Goal: Task Accomplishment & Management: Complete application form

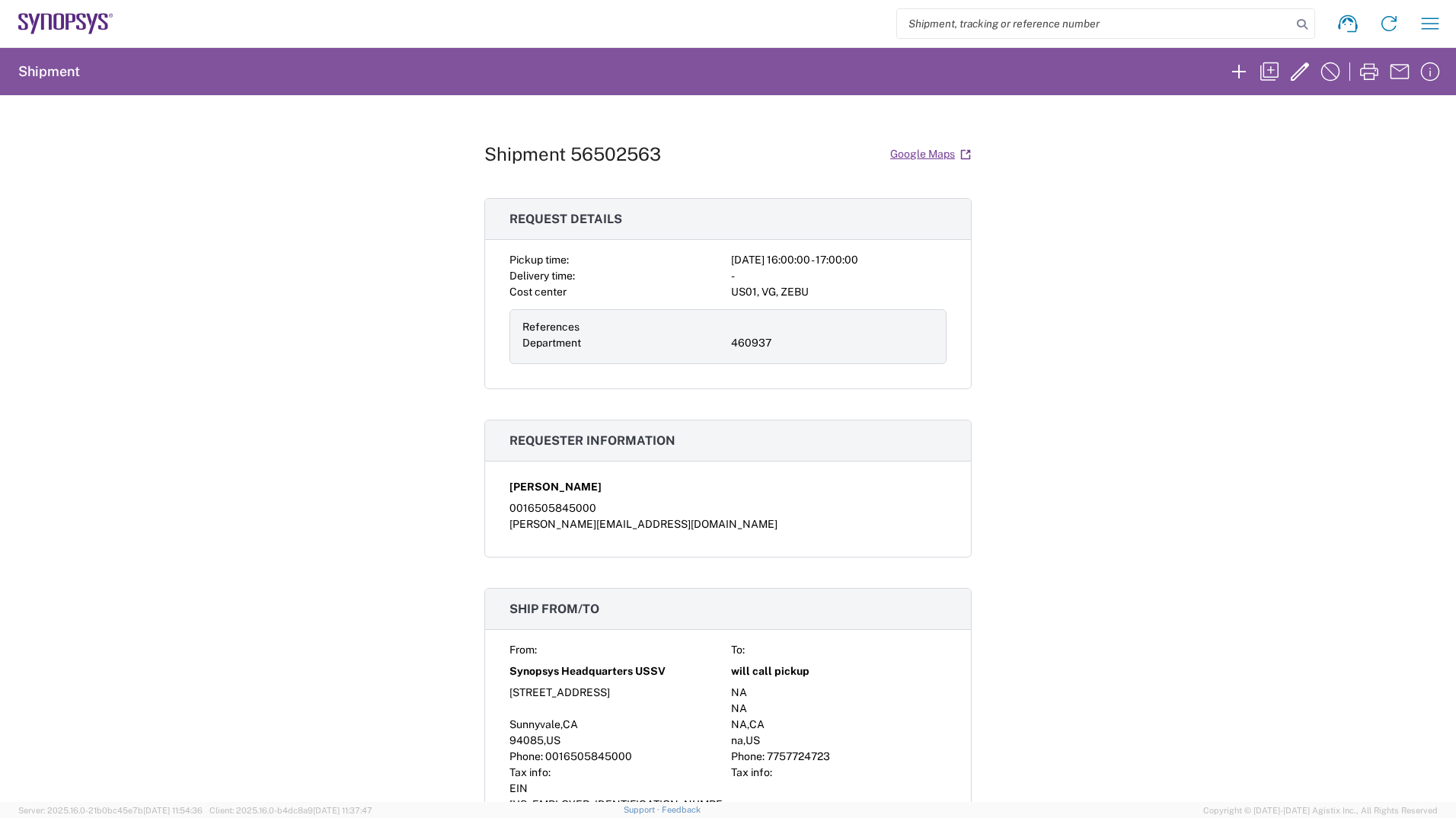
scroll to position [1044, 0]
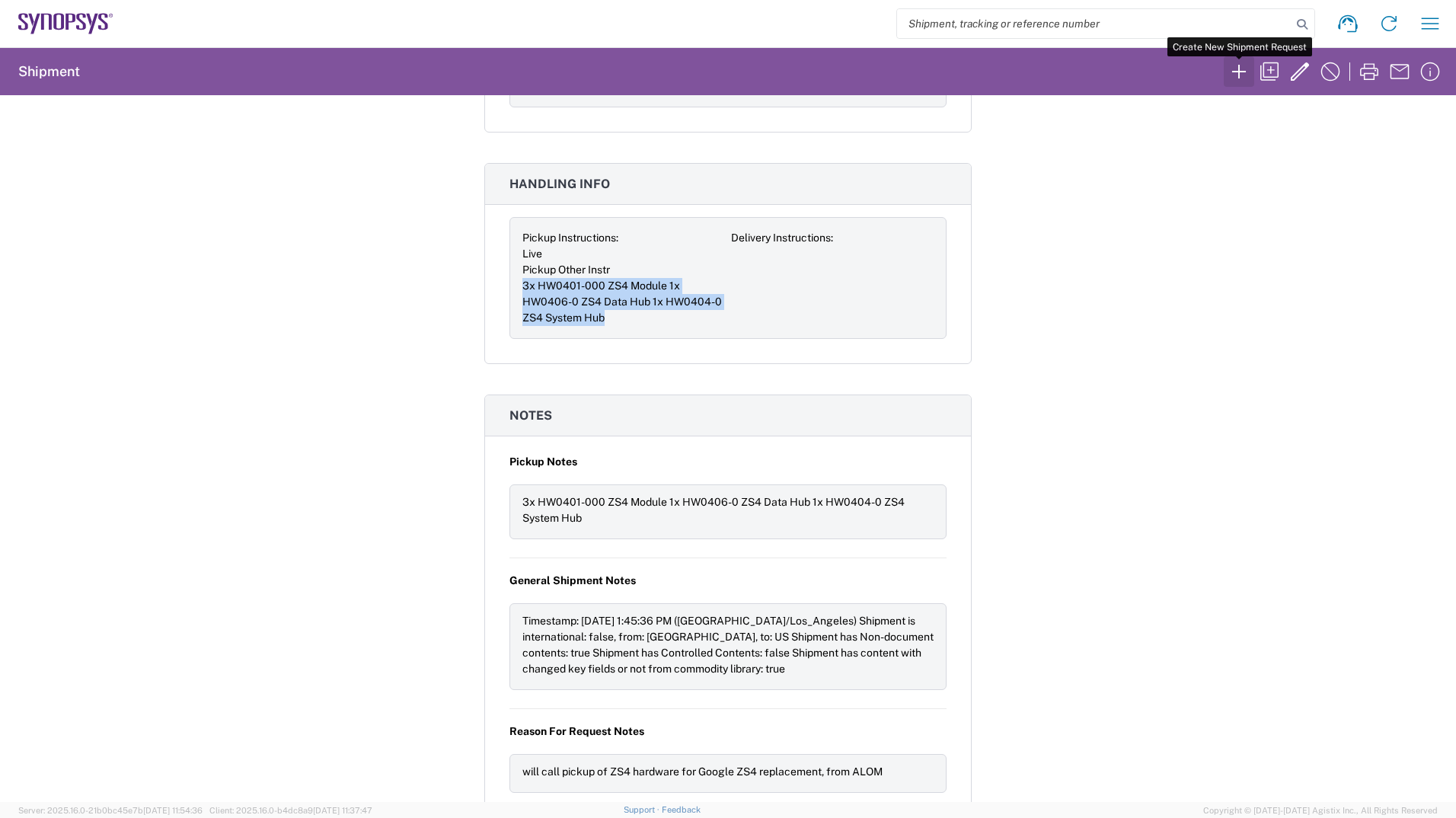
click at [1235, 77] on icon "button" at bounding box center [1240, 71] width 24 height 24
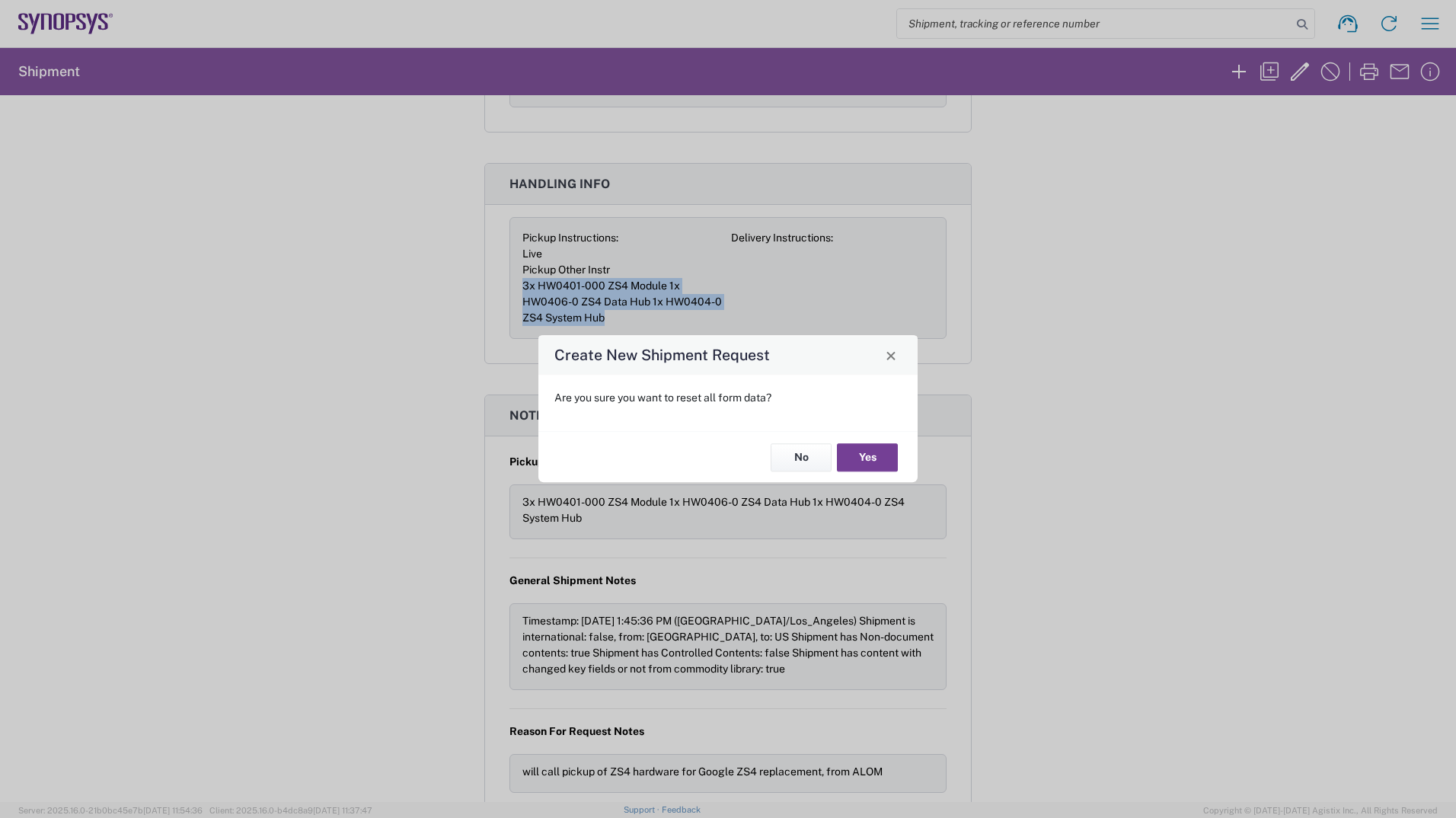
click at [868, 460] on button "Yes" at bounding box center [867, 457] width 61 height 28
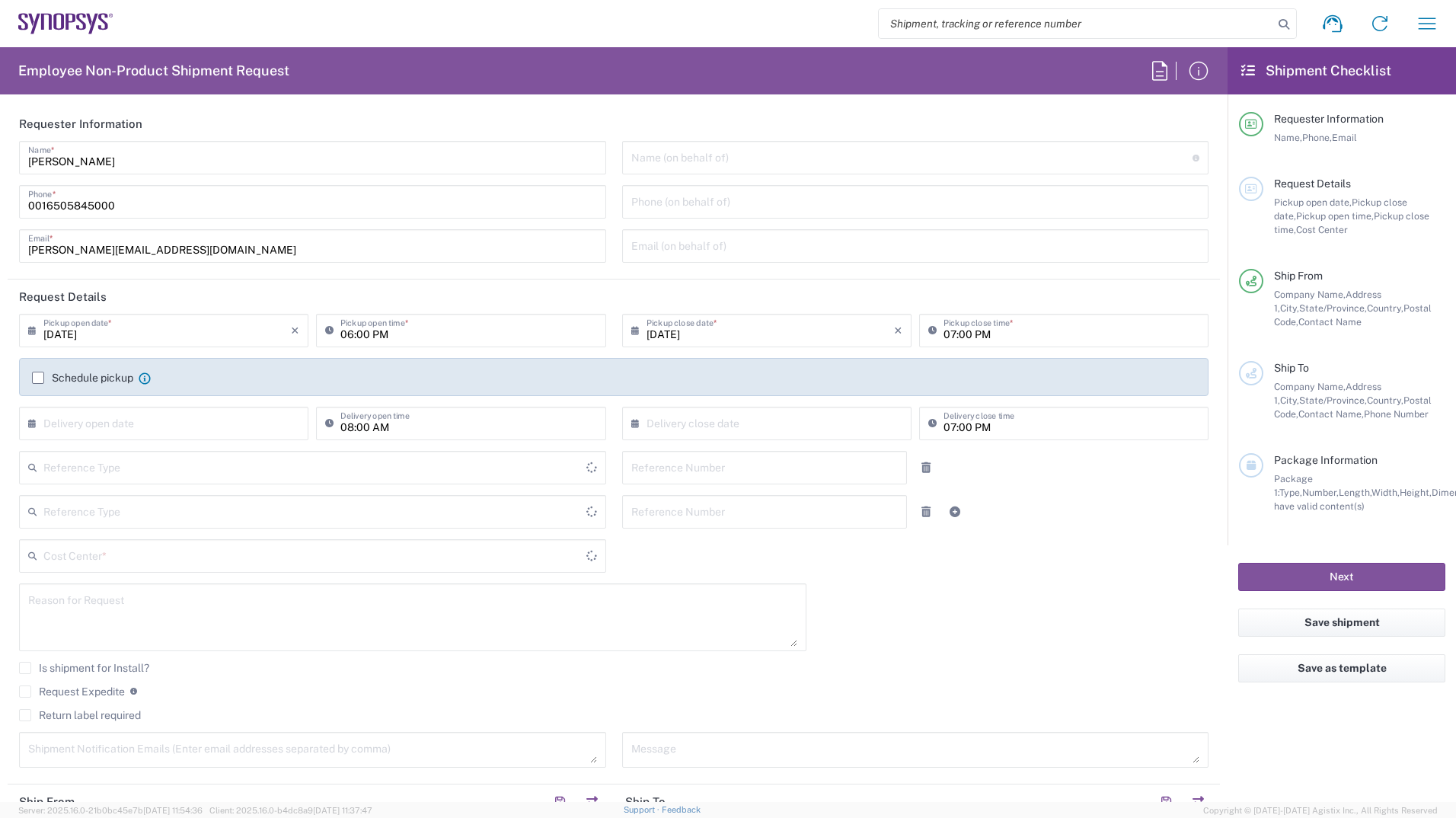
type input "Department"
type input "Delivered at Place"
type input "[GEOGRAPHIC_DATA]"
type input "California"
type input "United States"
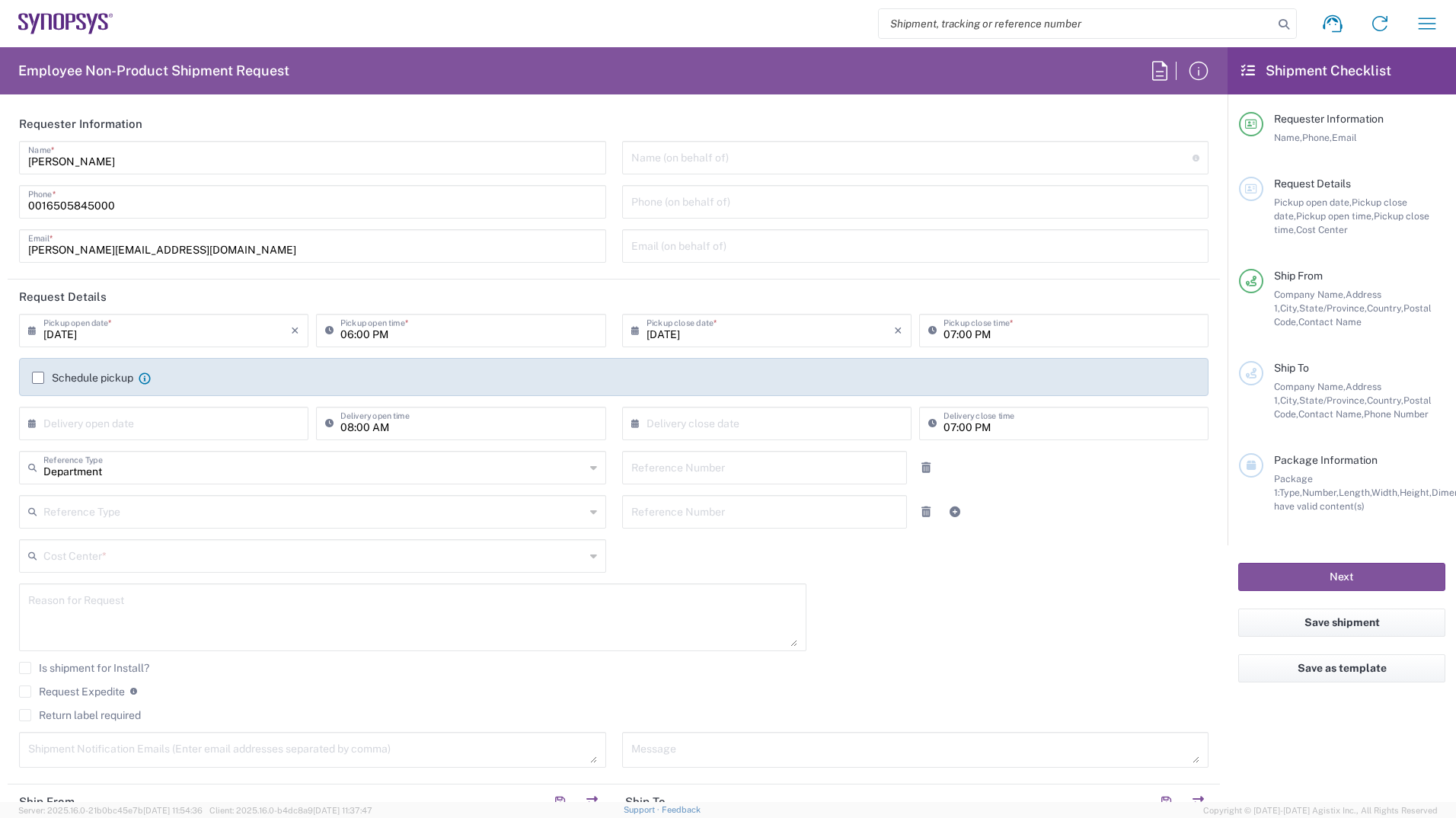
type input "Headquarters USSV"
click at [70, 332] on input "08/14/2025" at bounding box center [166, 329] width 247 height 26
click at [210, 448] on span "15" at bounding box center [209, 447] width 22 height 22
type input "08/15/2025"
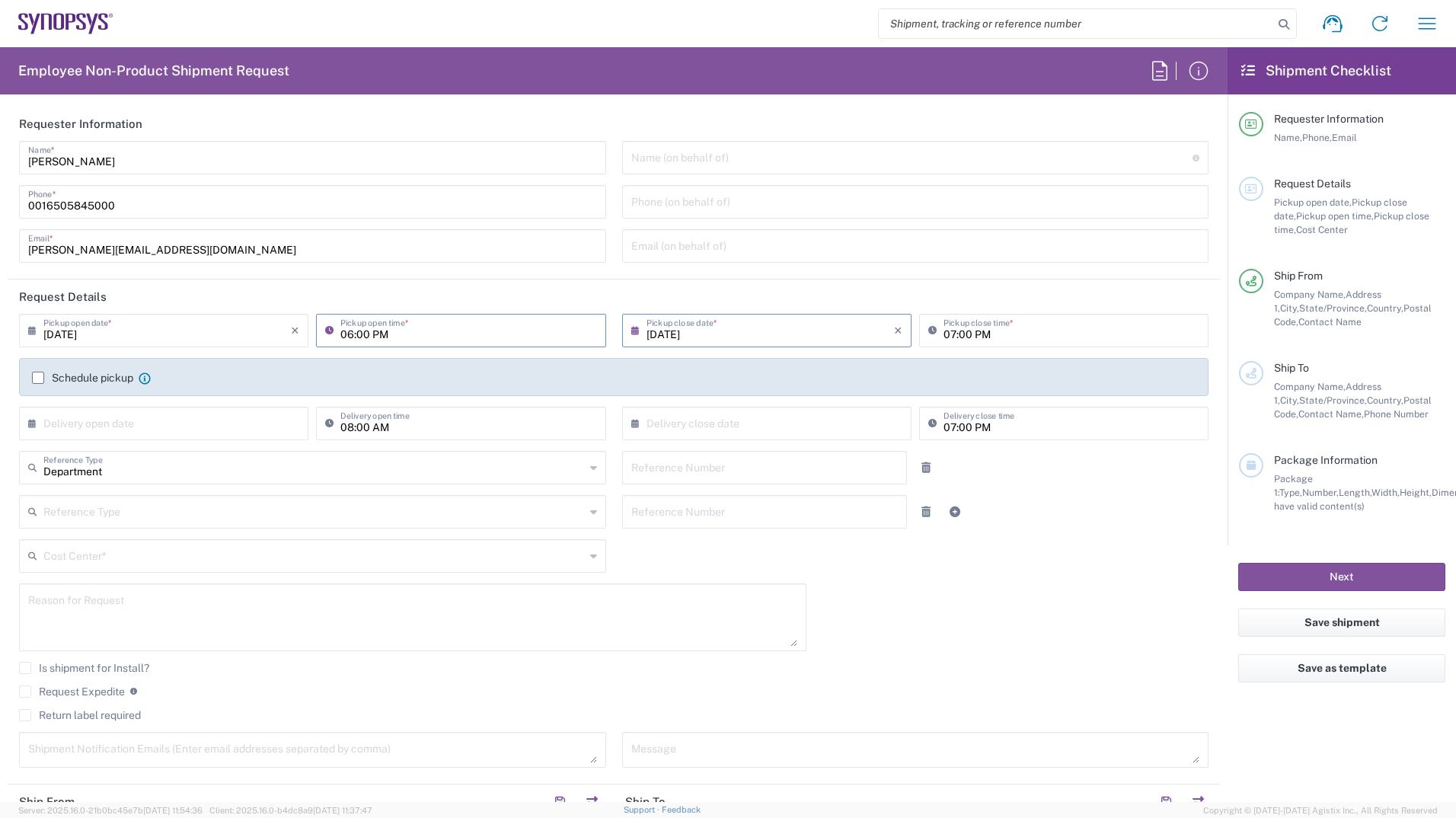
click at [349, 335] on input "06:00 PM" at bounding box center [468, 329] width 256 height 26
click at [374, 330] on input "9:00 PM" at bounding box center [468, 329] width 256 height 26
type input "09:00 AM"
click at [946, 334] on input "07:00 PM" at bounding box center [1071, 329] width 256 height 26
click at [966, 334] on input "11:00 PM" at bounding box center [1071, 329] width 256 height 26
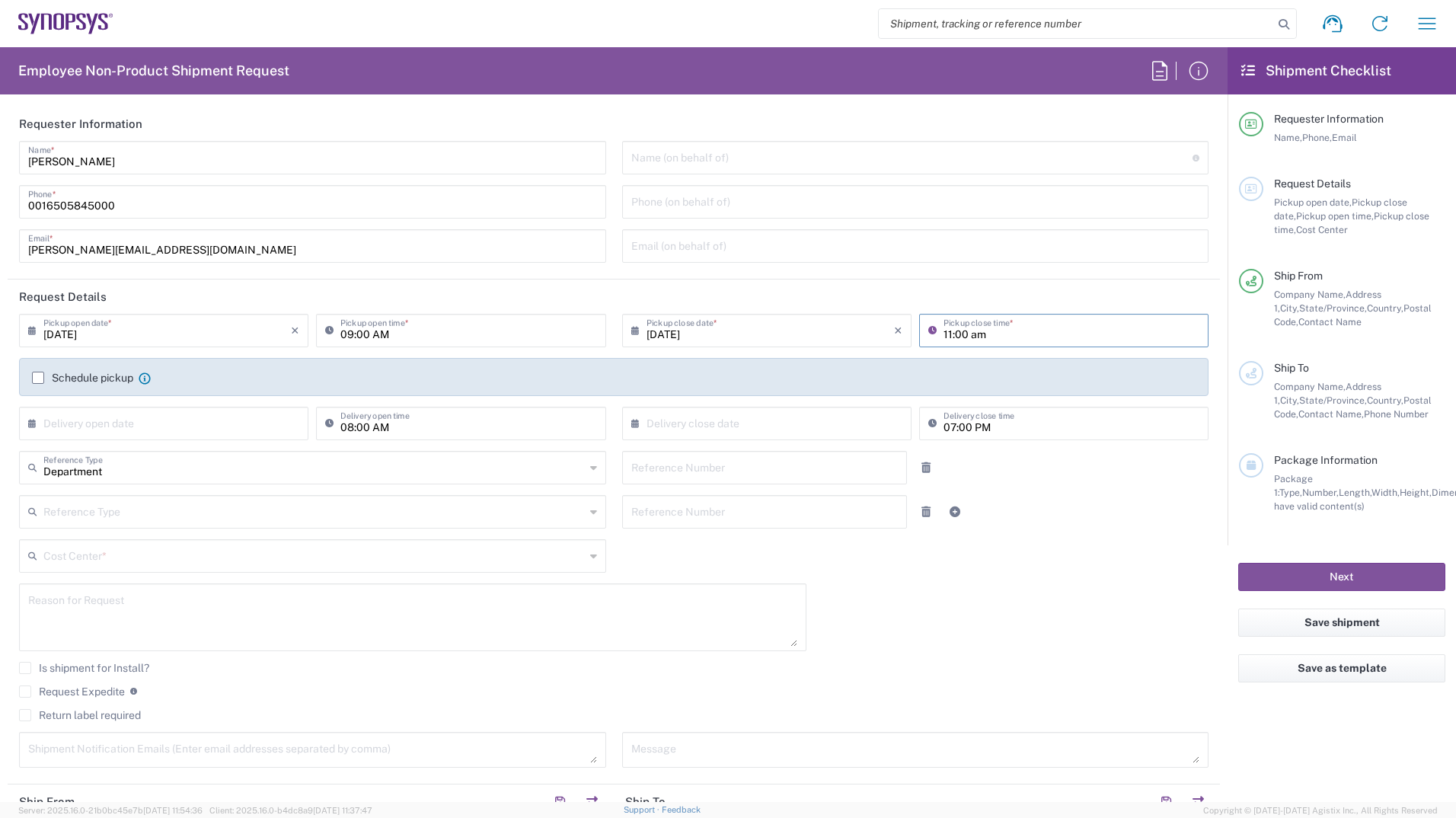
type input "11:00 AM"
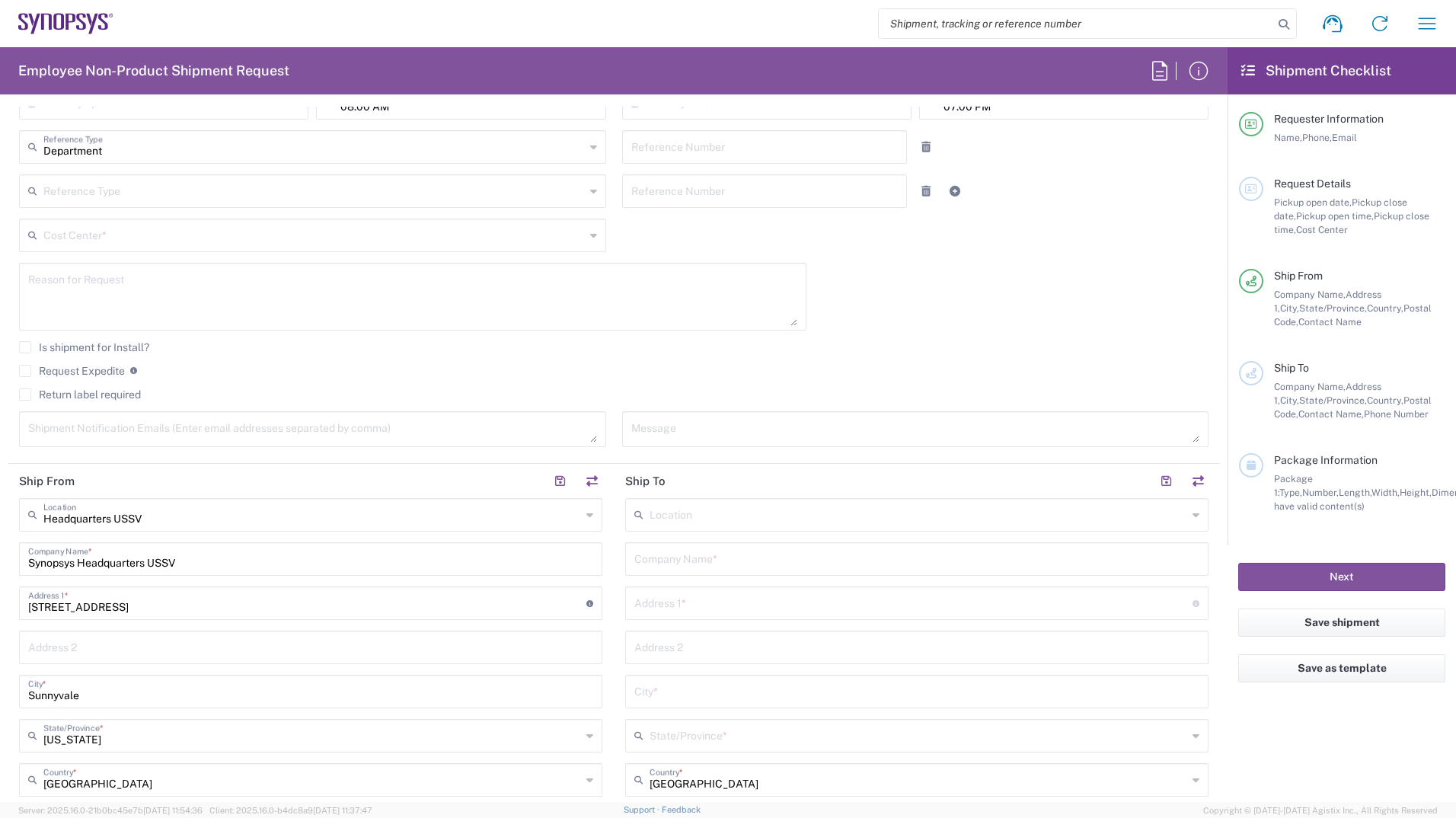
scroll to position [321, 0]
click at [24, 348] on label "Is shipment for Install?" at bounding box center [84, 347] width 130 height 12
click at [25, 347] on input "Is shipment for Install?" at bounding box center [25, 347] width 0 height 0
click at [24, 370] on label "Request Expedite" at bounding box center [71, 370] width 106 height 12
click at [25, 370] on input "Request Expedite" at bounding box center [25, 370] width 0 height 0
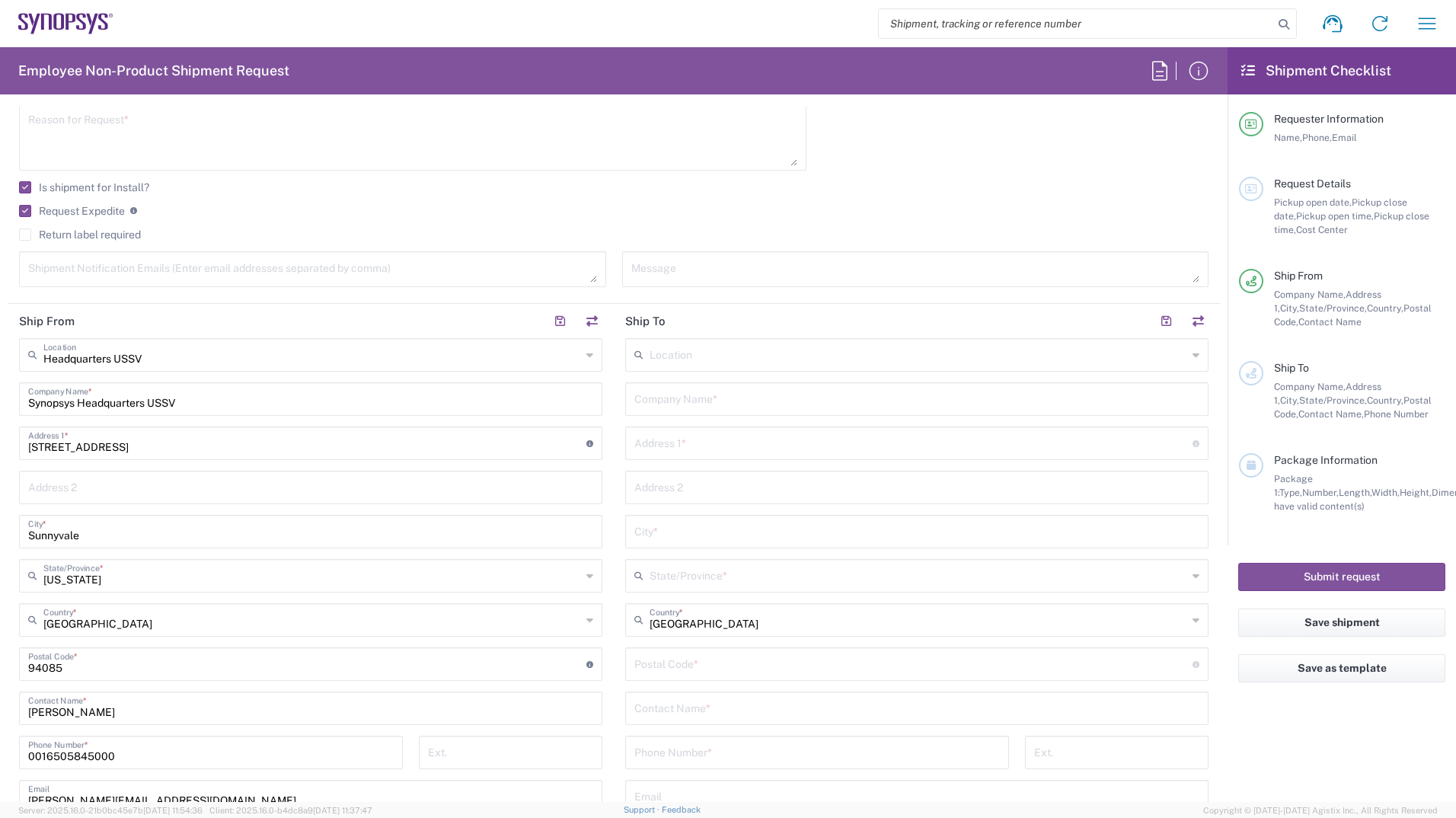
scroll to position [505, 0]
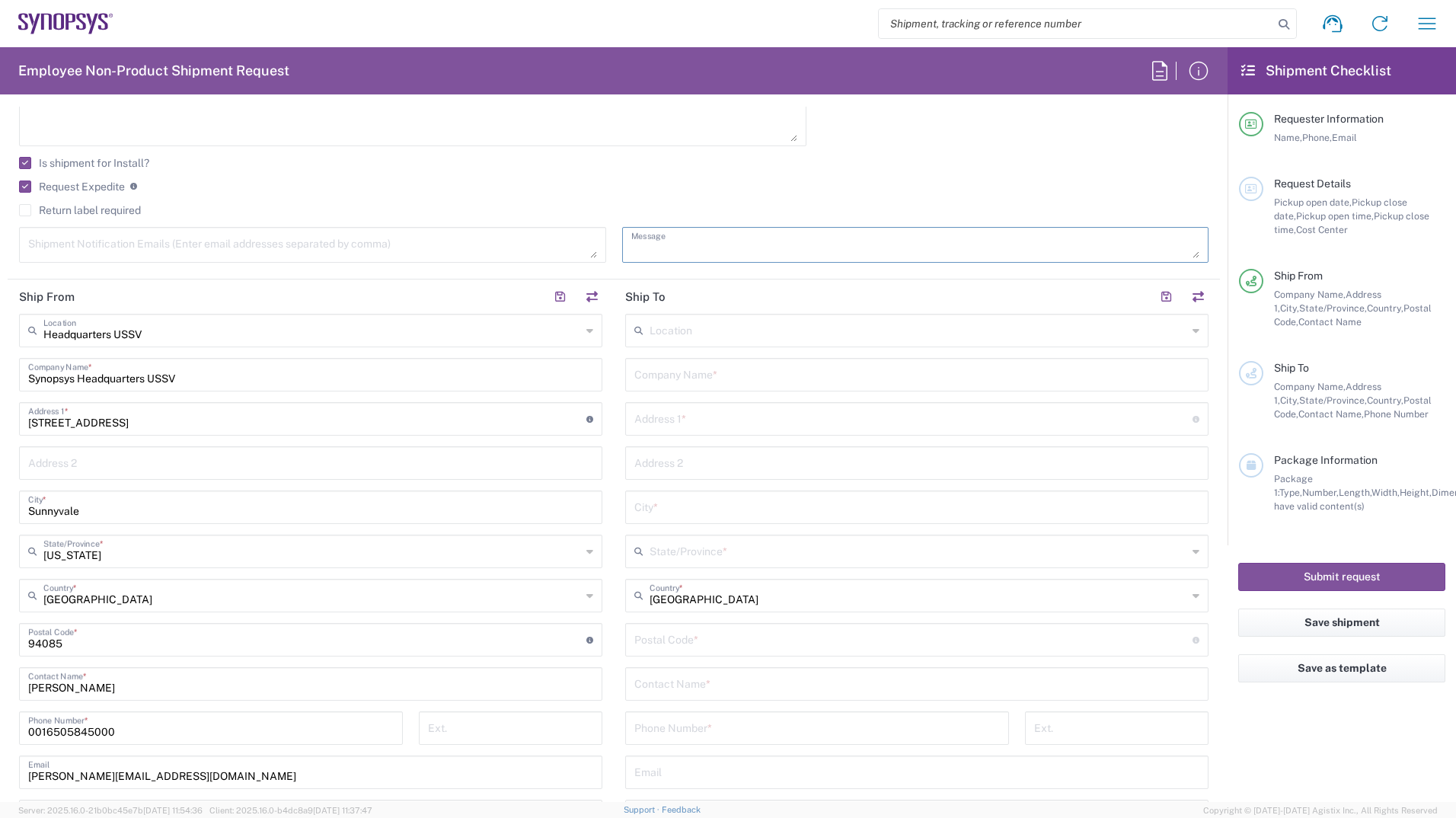
click at [763, 243] on textarea at bounding box center [915, 244] width 569 height 26
type textarea "1x"
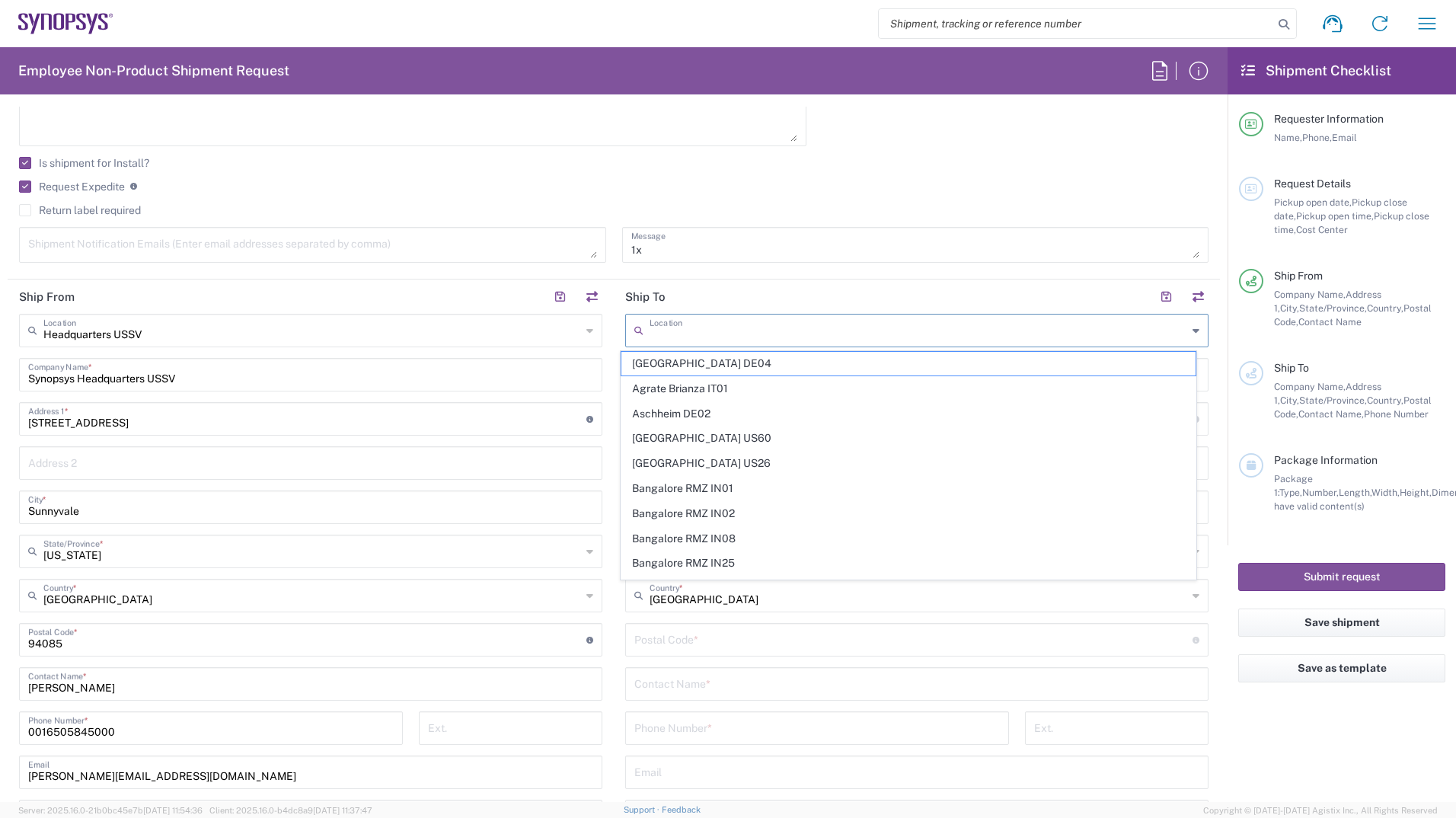
click at [691, 334] on input "text" at bounding box center [919, 329] width 538 height 26
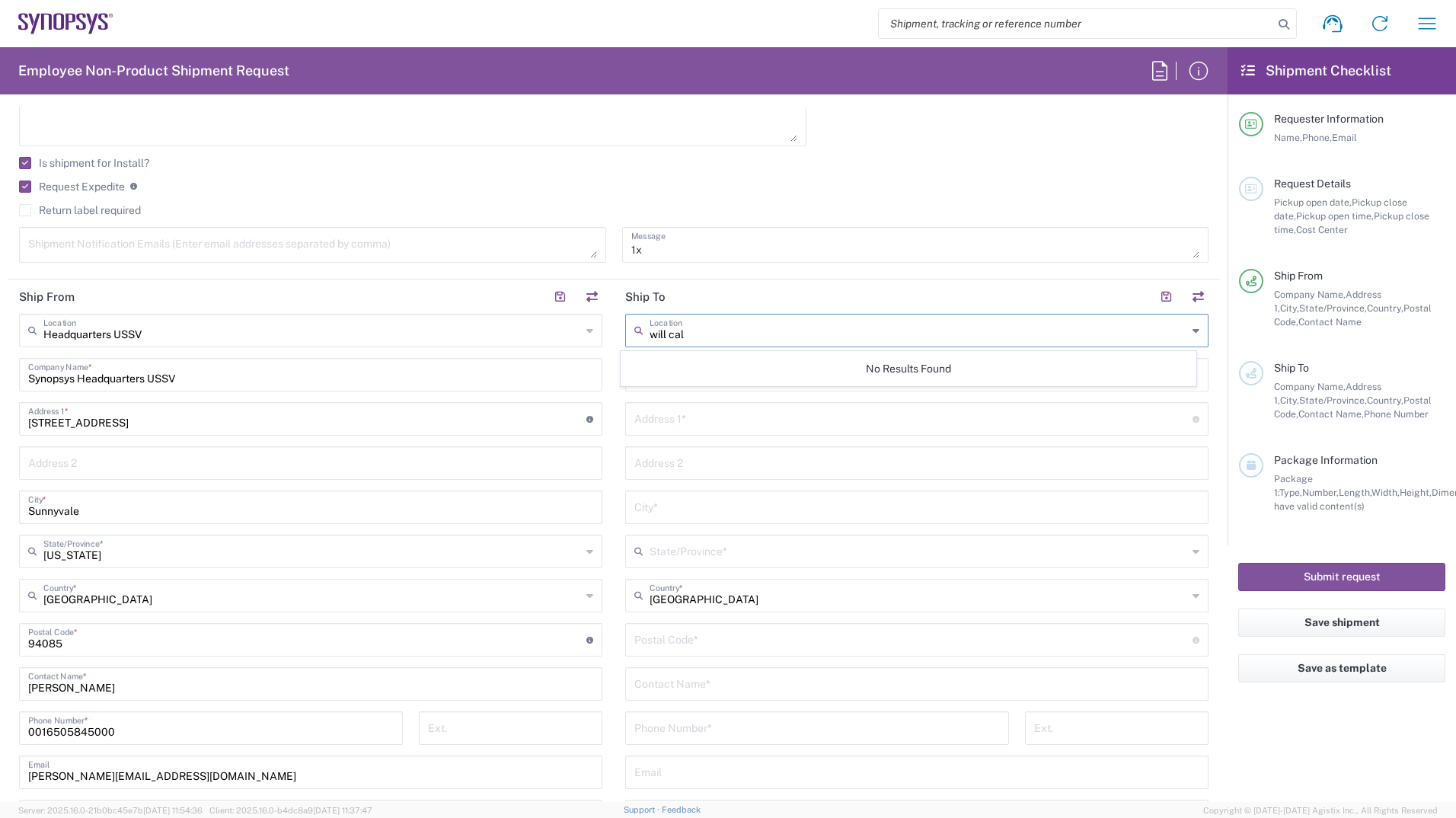
type input "will call"
type input "will-call pickup"
type input "NA"
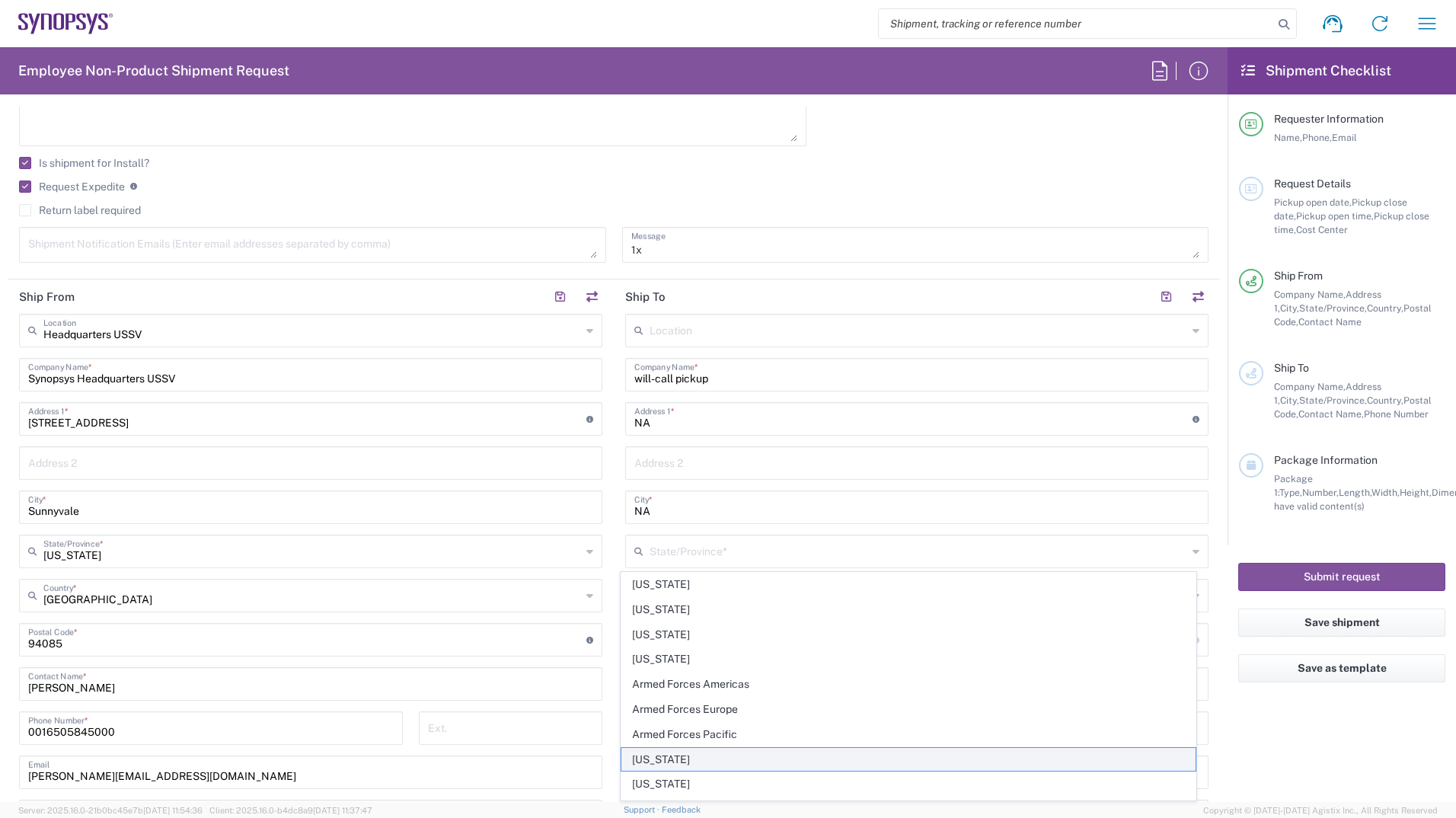
click at [677, 757] on span "California" at bounding box center [909, 759] width 575 height 24
type input "California"
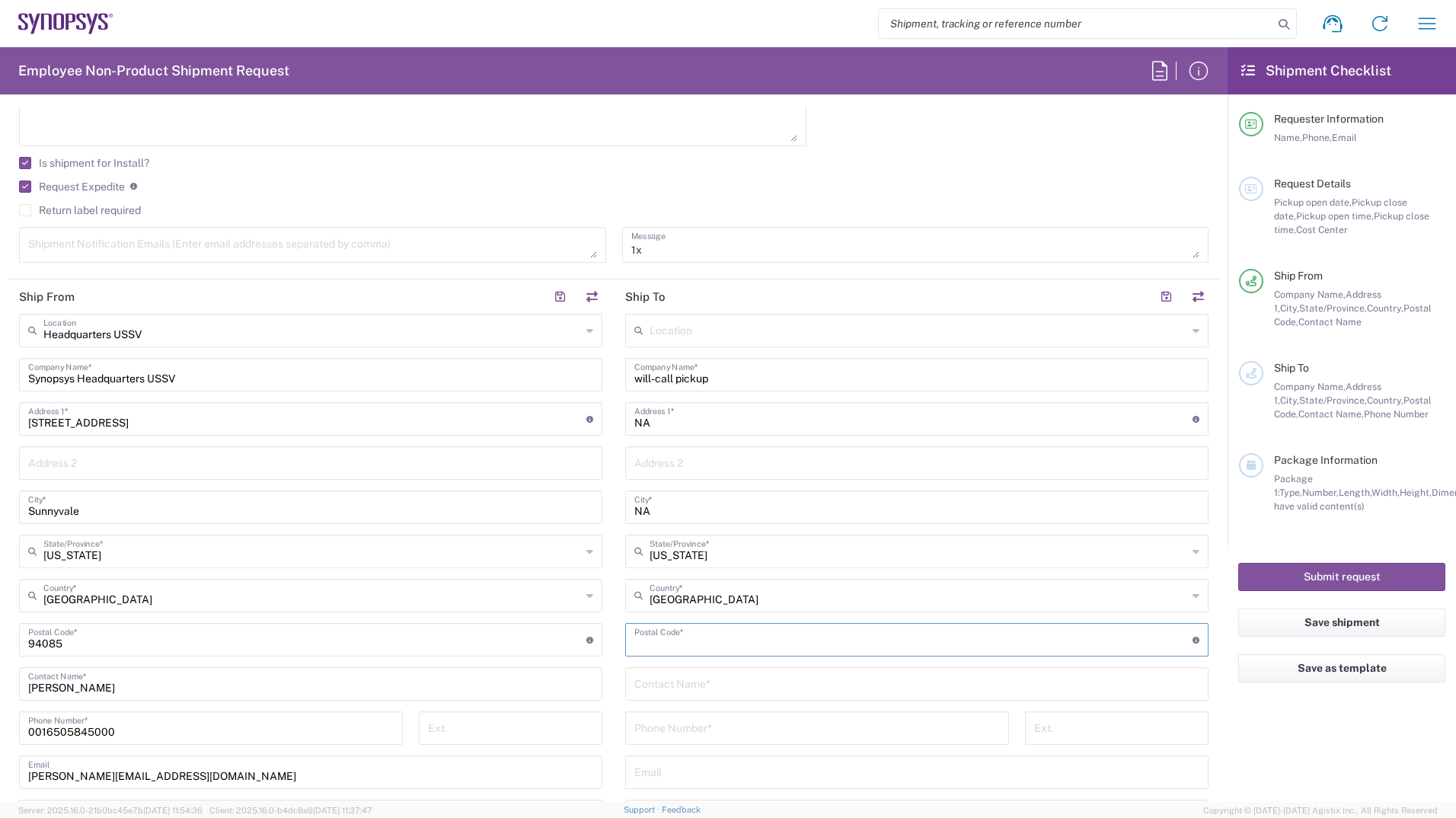
click at [747, 632] on input "undefined" at bounding box center [914, 638] width 559 height 26
type input "NA"
type input "6507721795"
click at [745, 463] on input "7866 Claypool Way" at bounding box center [917, 462] width 565 height 26
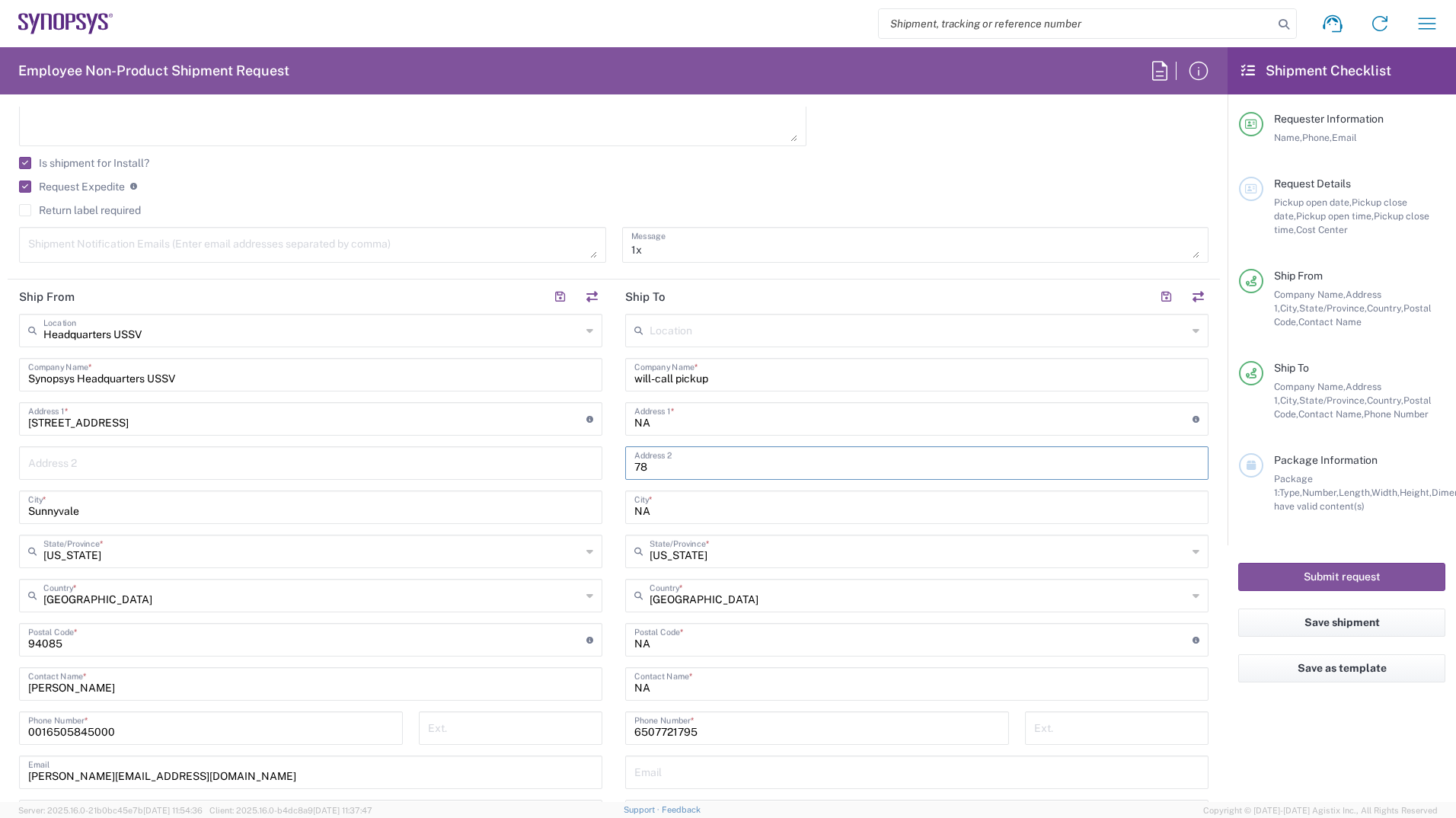
type input "7"
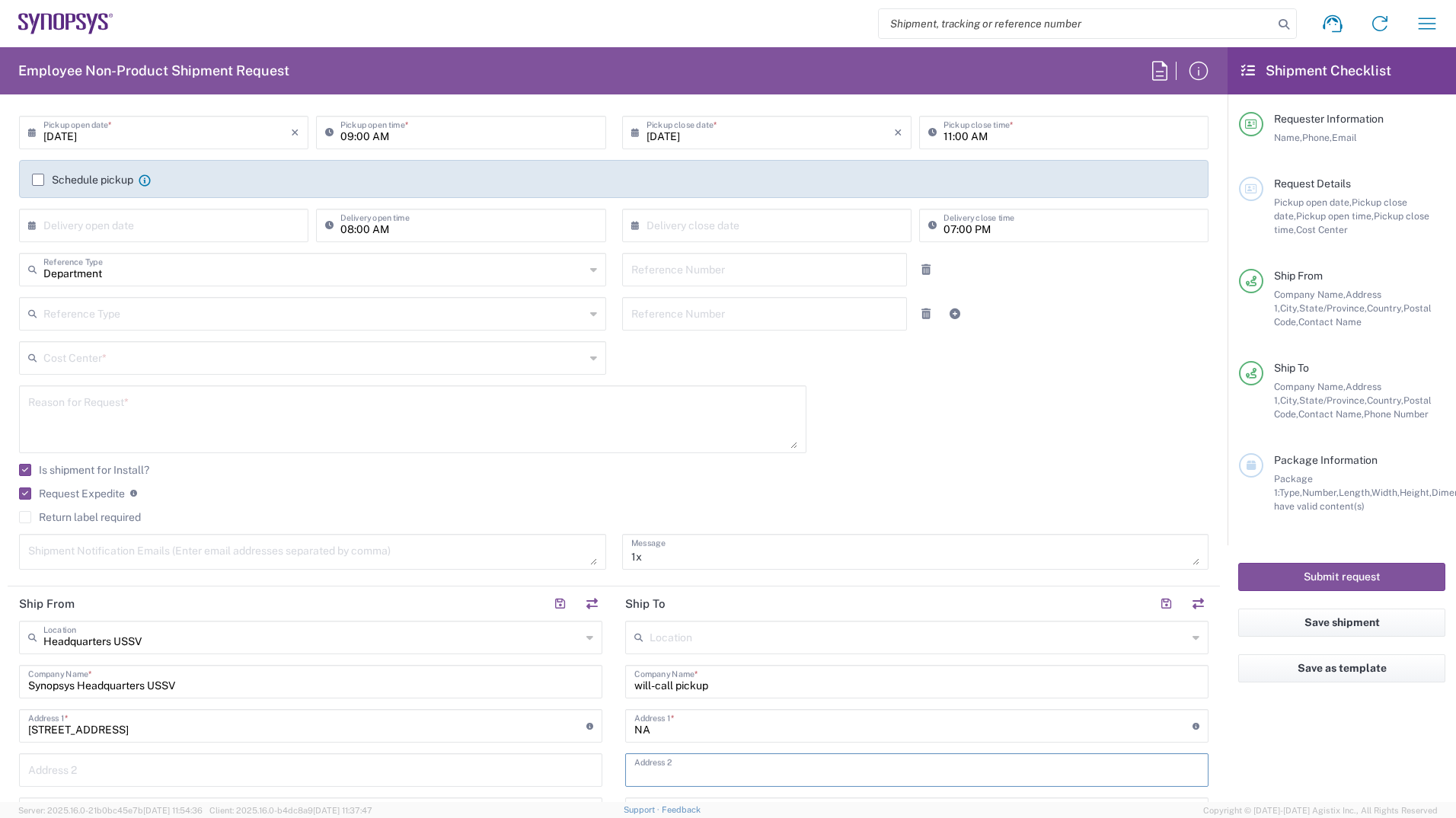
scroll to position [197, 0]
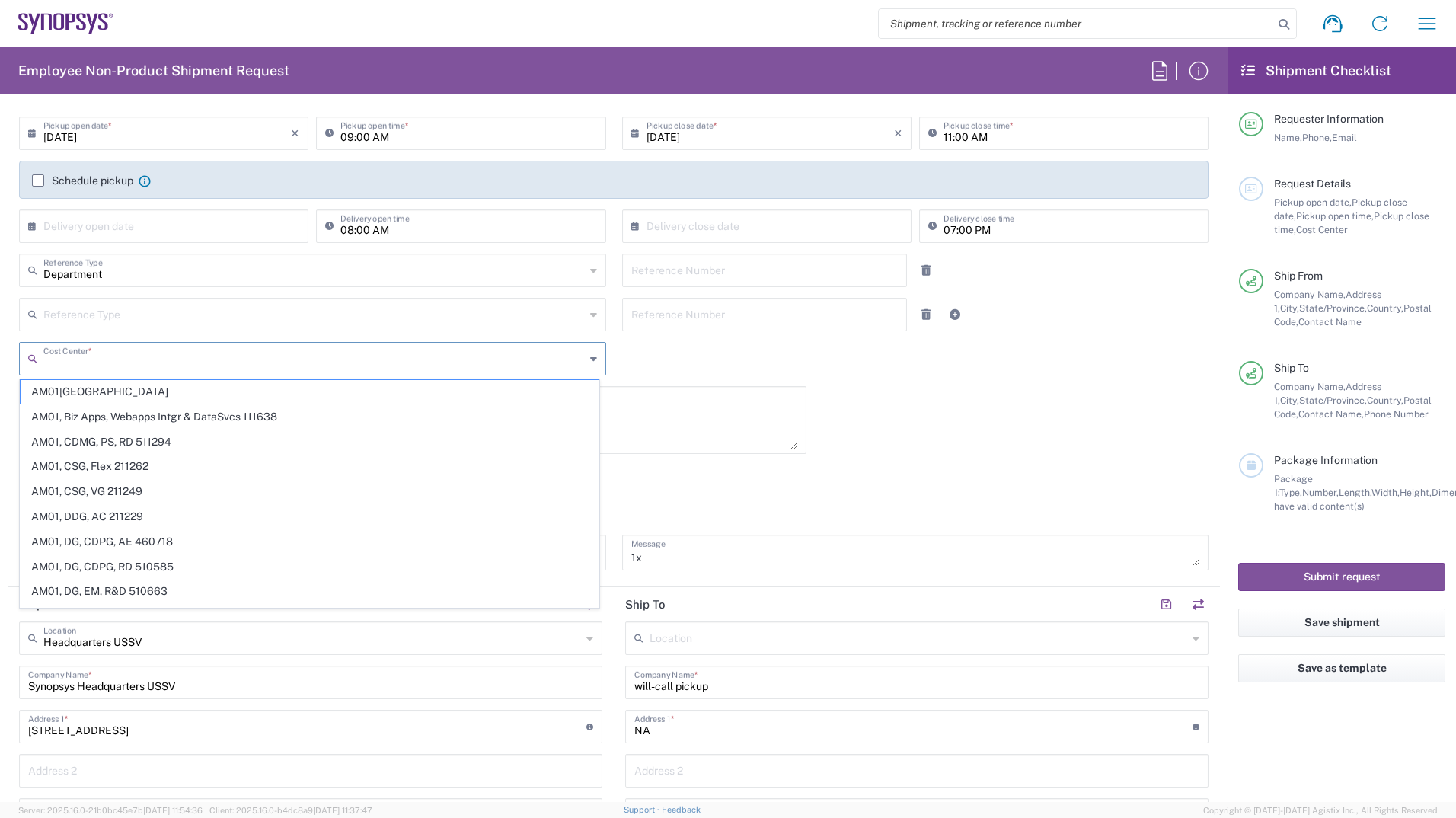
click at [204, 366] on input "text" at bounding box center [314, 357] width 542 height 26
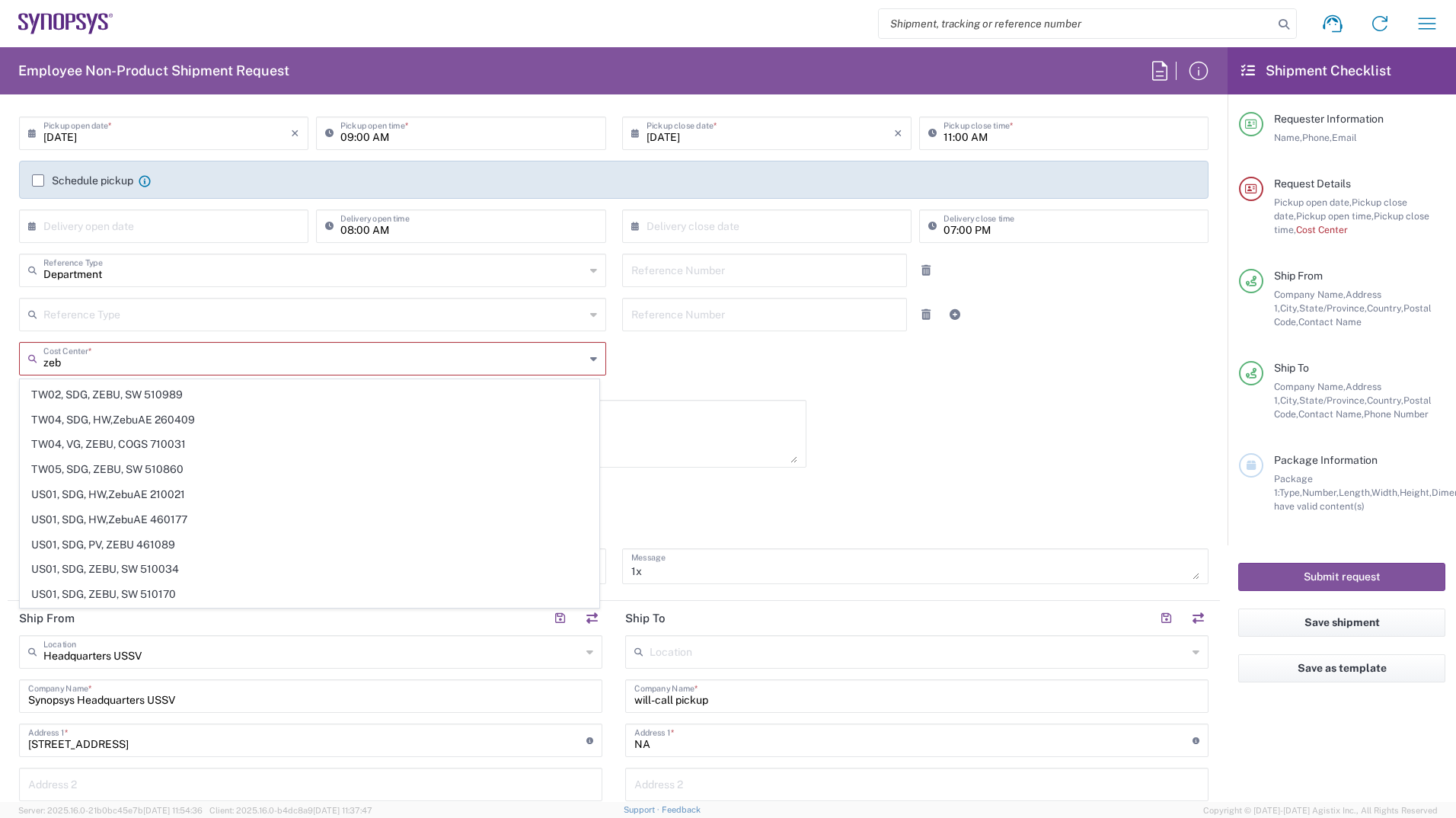
scroll to position [1670, 0]
click at [134, 445] on span "US01, SDG, HW,ZebuAE 210021" at bounding box center [309, 445] width 578 height 24
type input "US01, SDG, HW,ZebuAE 210021"
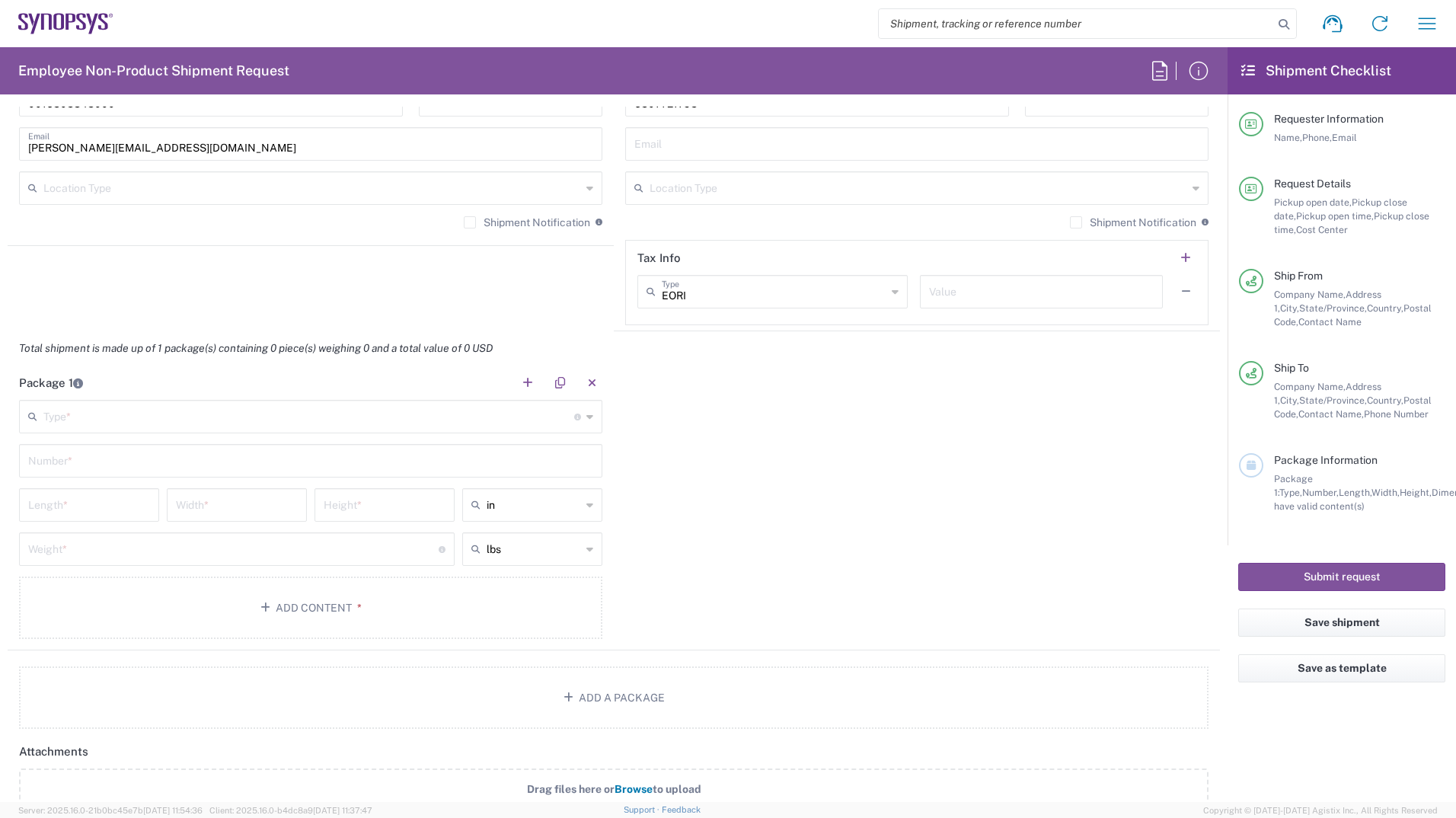
scroll to position [1134, 0]
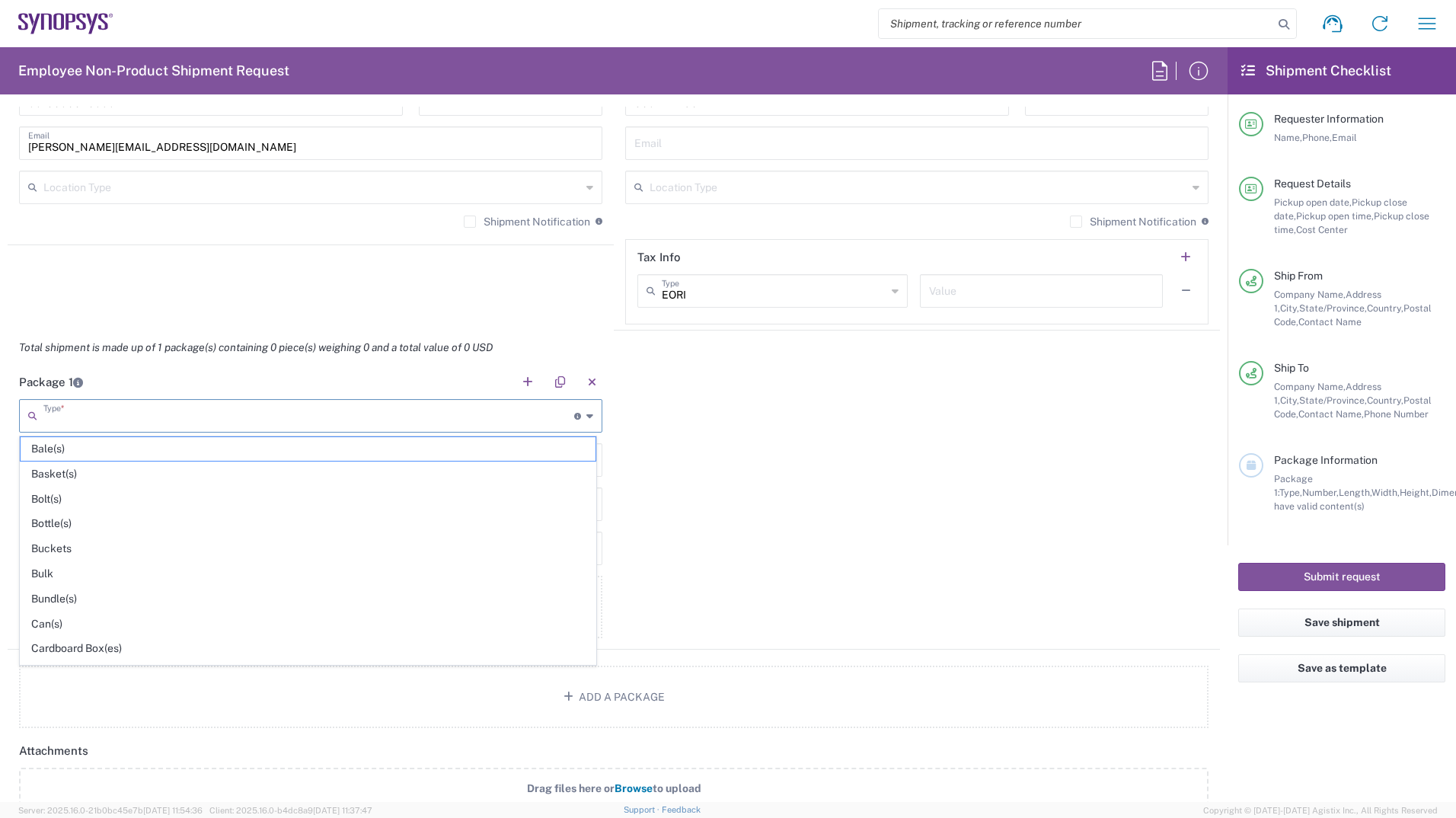
click at [198, 417] on input "text" at bounding box center [309, 415] width 530 height 26
click at [82, 648] on span "Cardboard Box(es)" at bounding box center [308, 648] width 575 height 24
type input "Cardboard Box(es)"
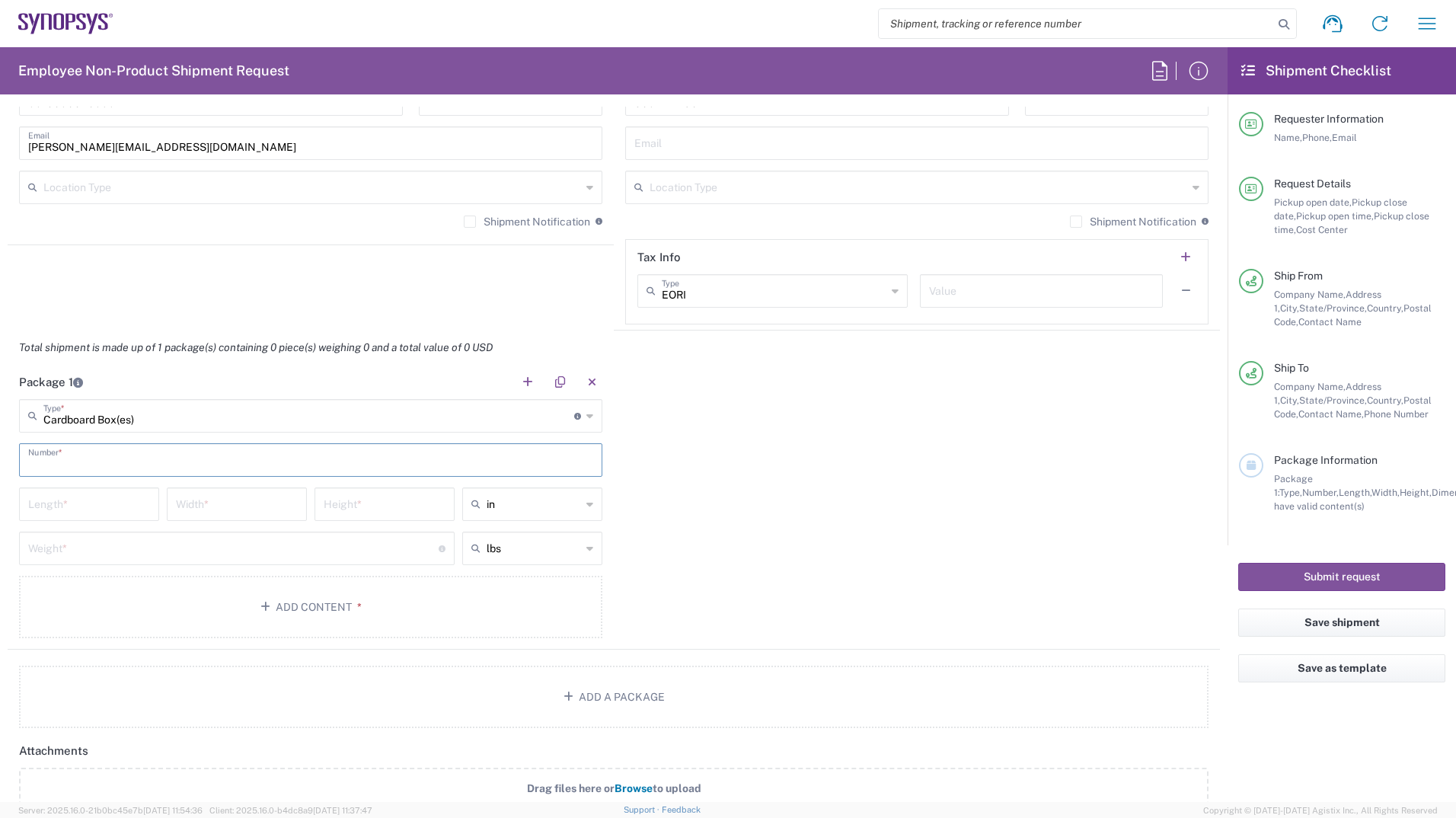
click at [103, 461] on input "text" at bounding box center [310, 459] width 565 height 26
type input "1"
click at [93, 508] on input "number" at bounding box center [89, 503] width 122 height 26
type input "30"
type input "32"
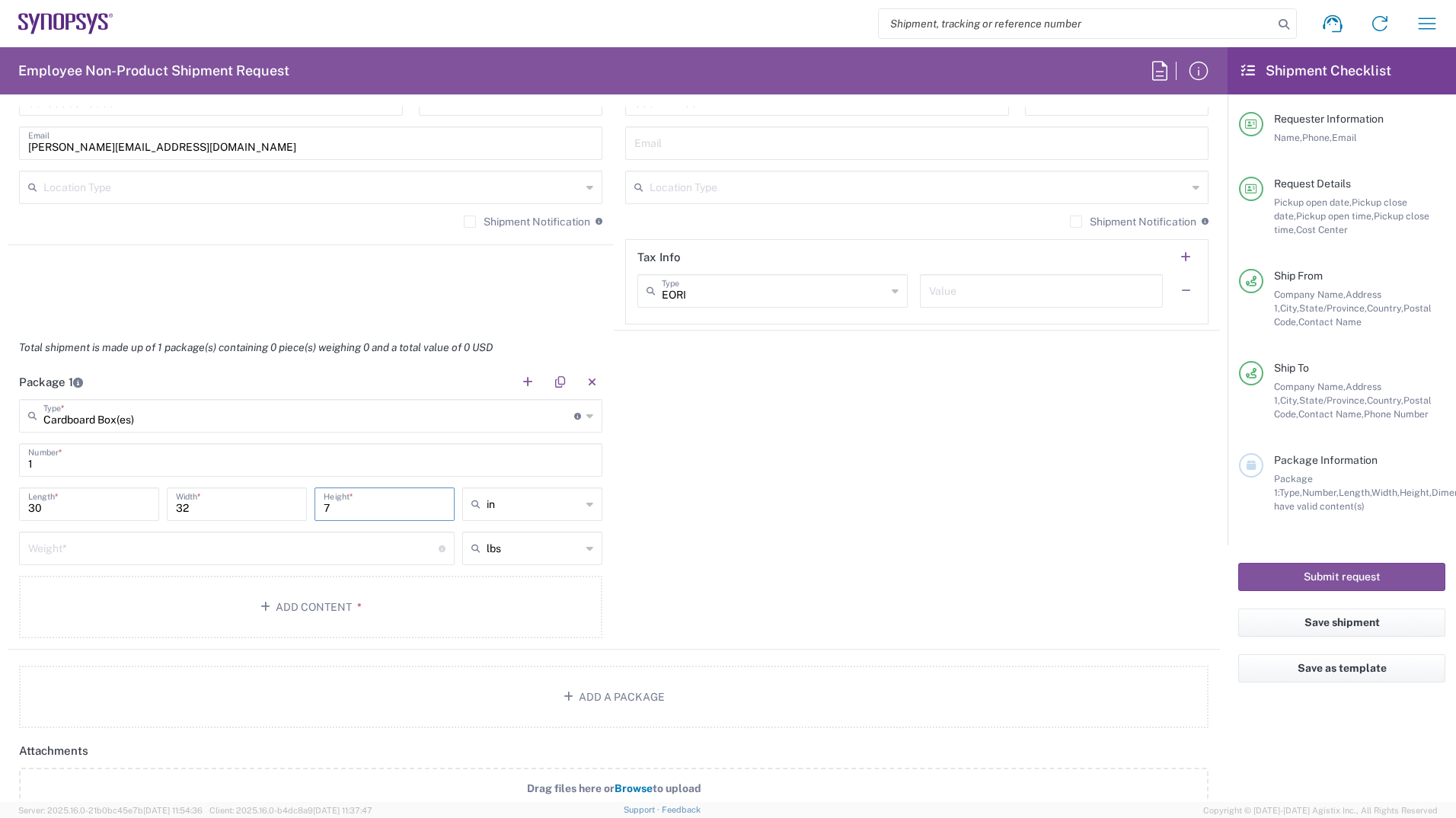
type input "7"
click at [106, 546] on input "number" at bounding box center [233, 547] width 410 height 26
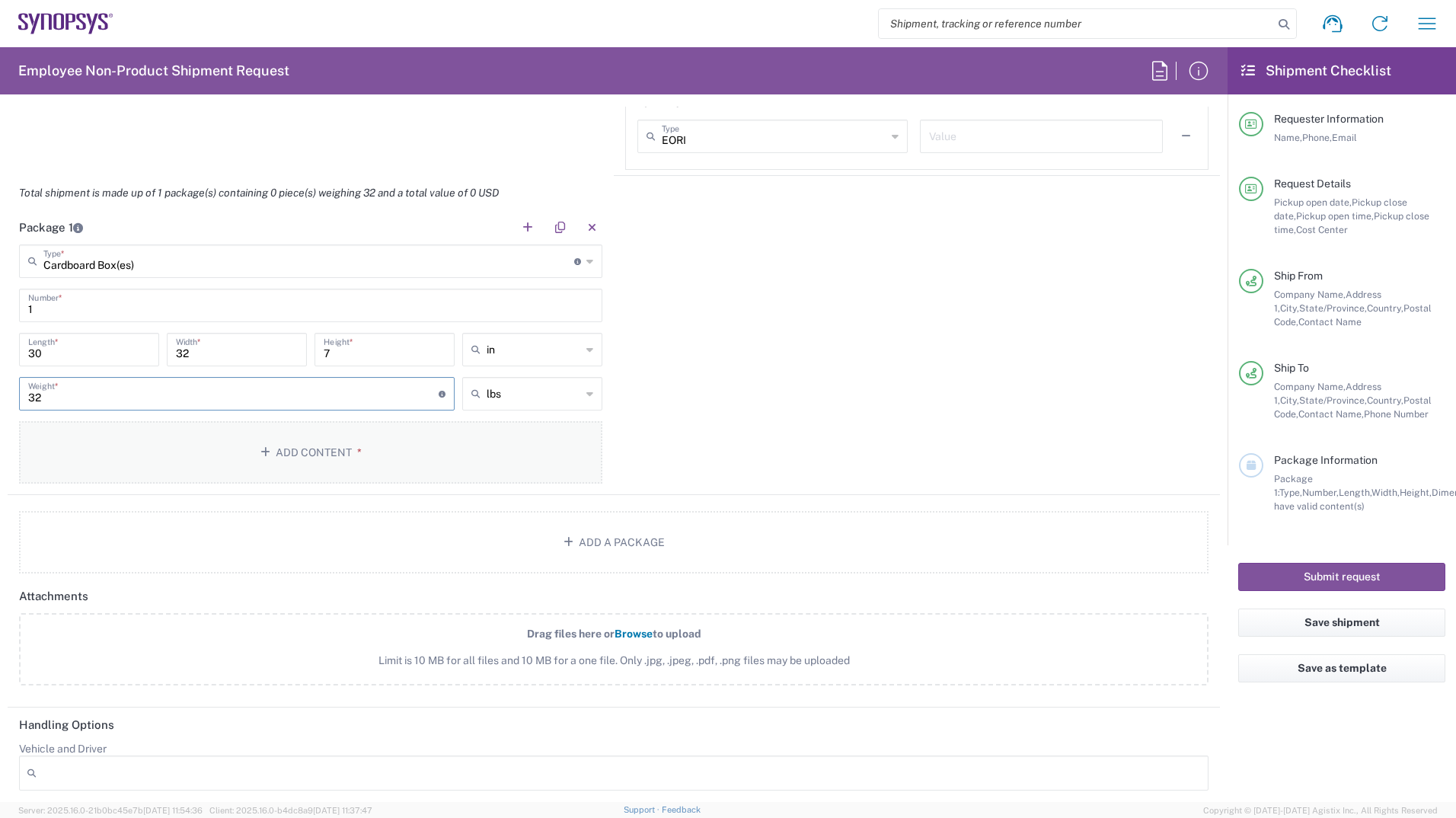
scroll to position [1289, 0]
type input "32"
click at [1297, 581] on button "Submit request" at bounding box center [1342, 576] width 207 height 28
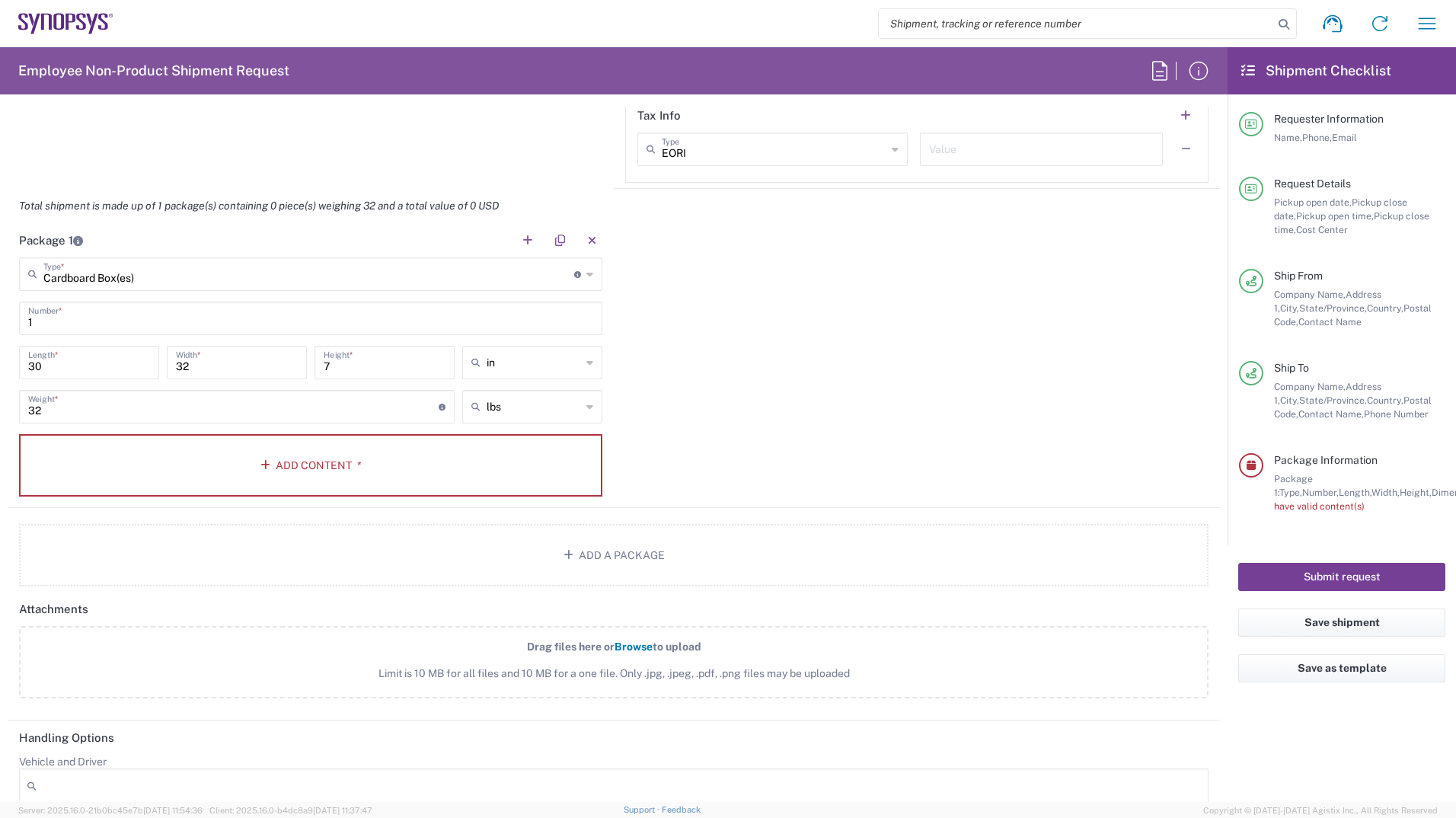
scroll to position [1303, 0]
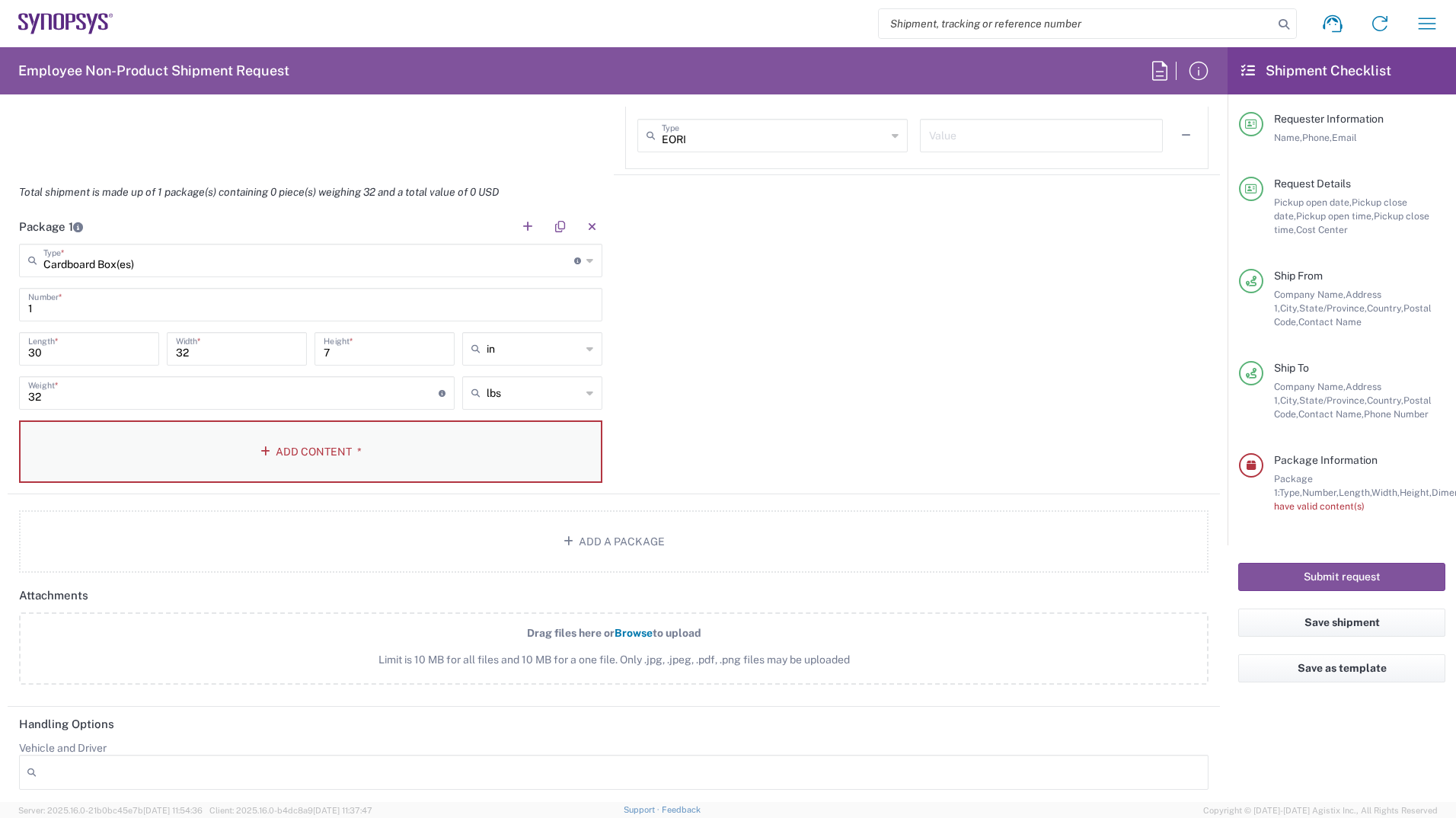
click at [249, 453] on button "Add Content *" at bounding box center [310, 451] width 583 height 62
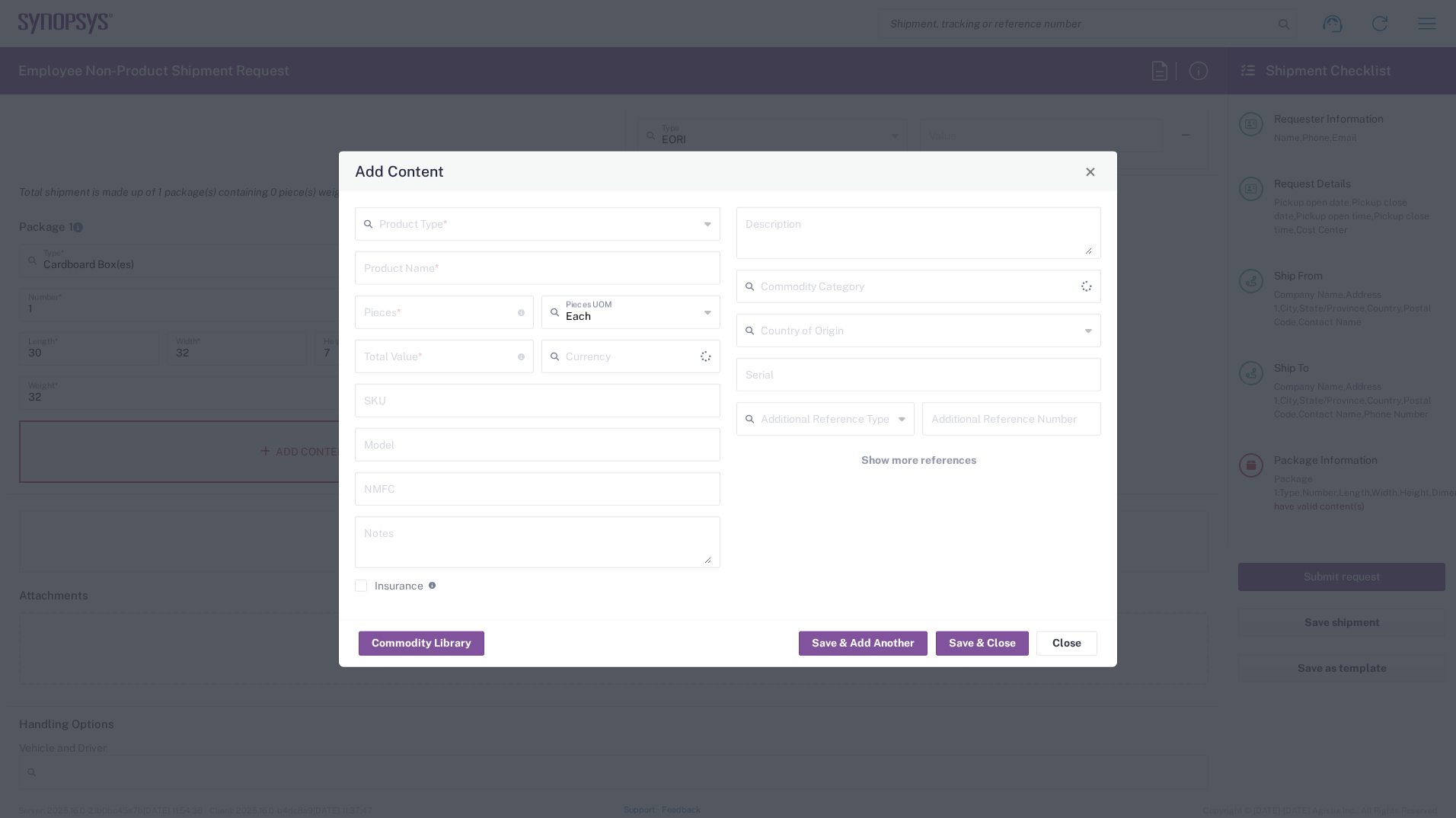
type input "US Dollar"
click at [472, 218] on input "text" at bounding box center [539, 223] width 320 height 26
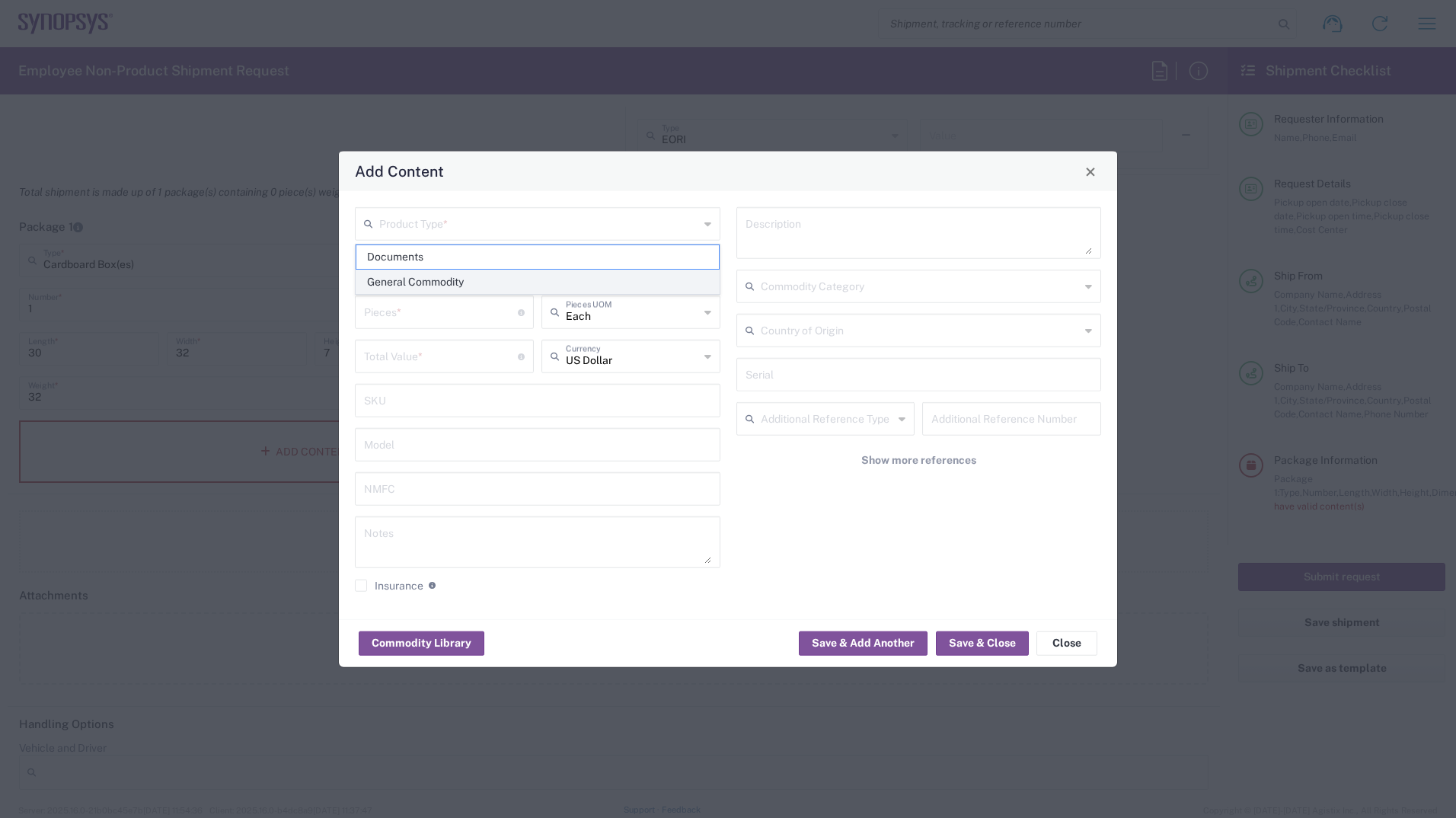
click at [414, 283] on span "General Commodity" at bounding box center [537, 281] width 362 height 24
type input "General Commodity"
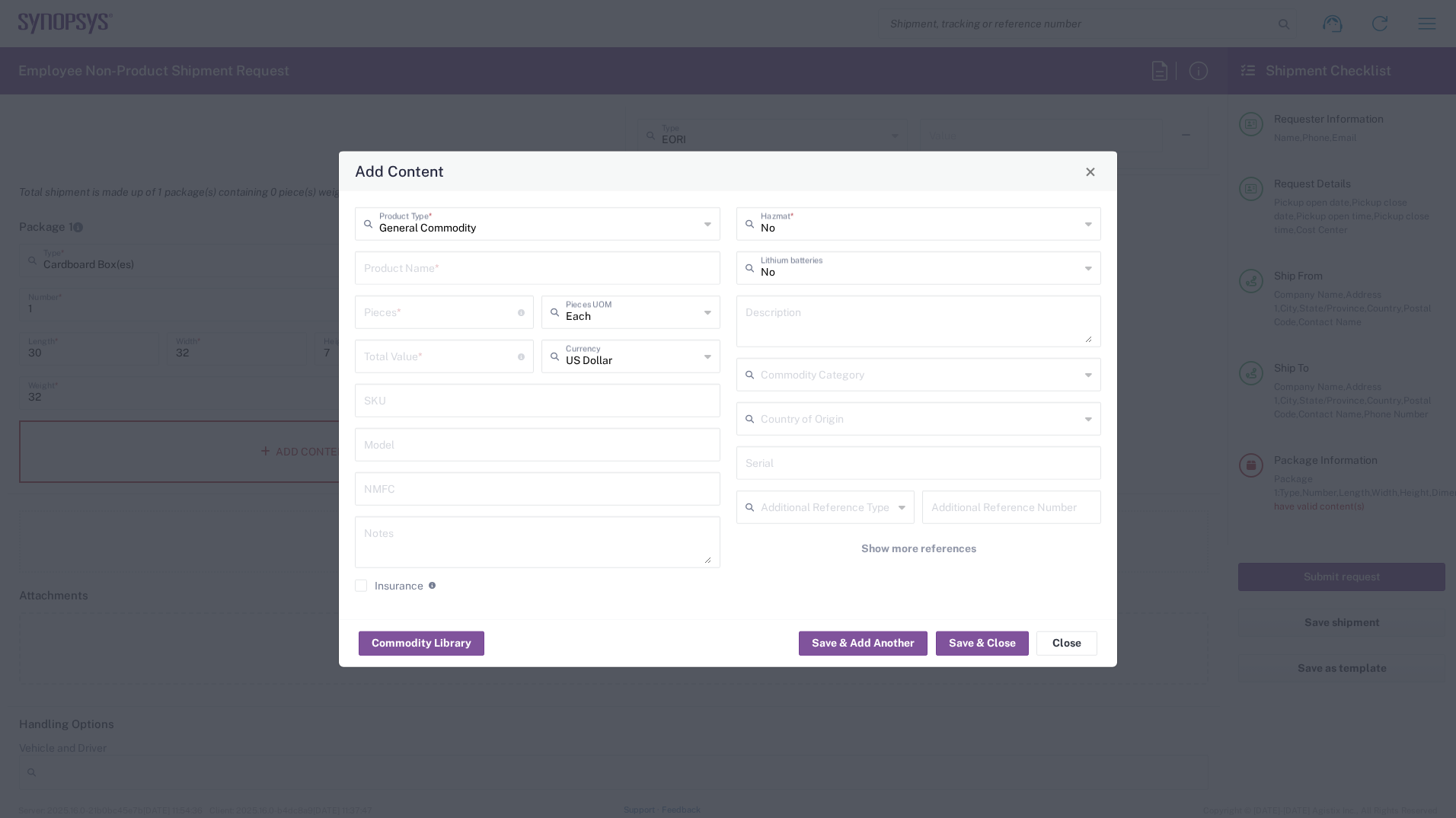
click at [462, 275] on input "text" at bounding box center [537, 267] width 347 height 26
type input "ZS4 CIB"
type input "1"
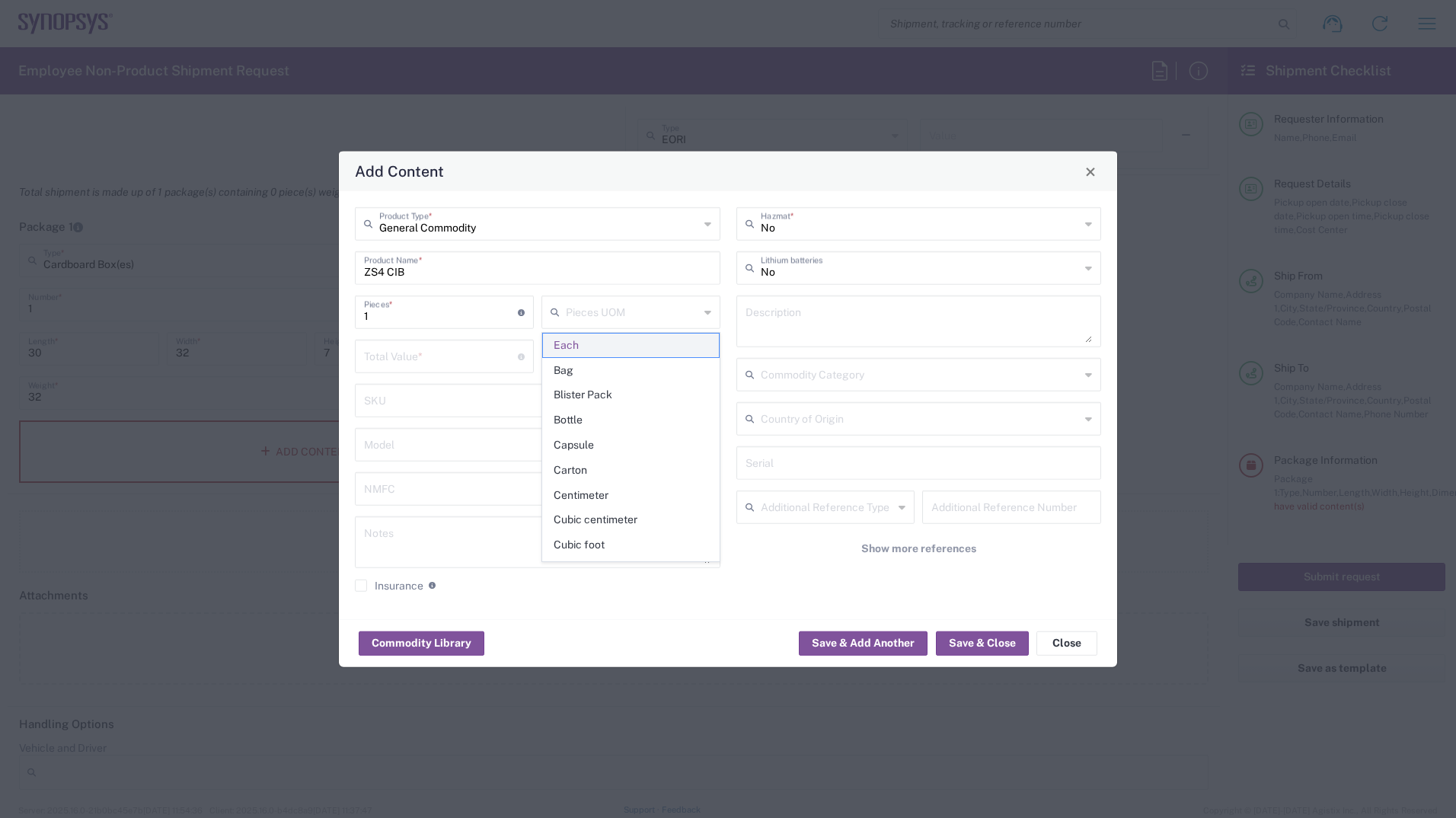
click at [587, 338] on span "Each" at bounding box center [630, 345] width 176 height 24
click at [435, 358] on input "number" at bounding box center [441, 355] width 154 height 26
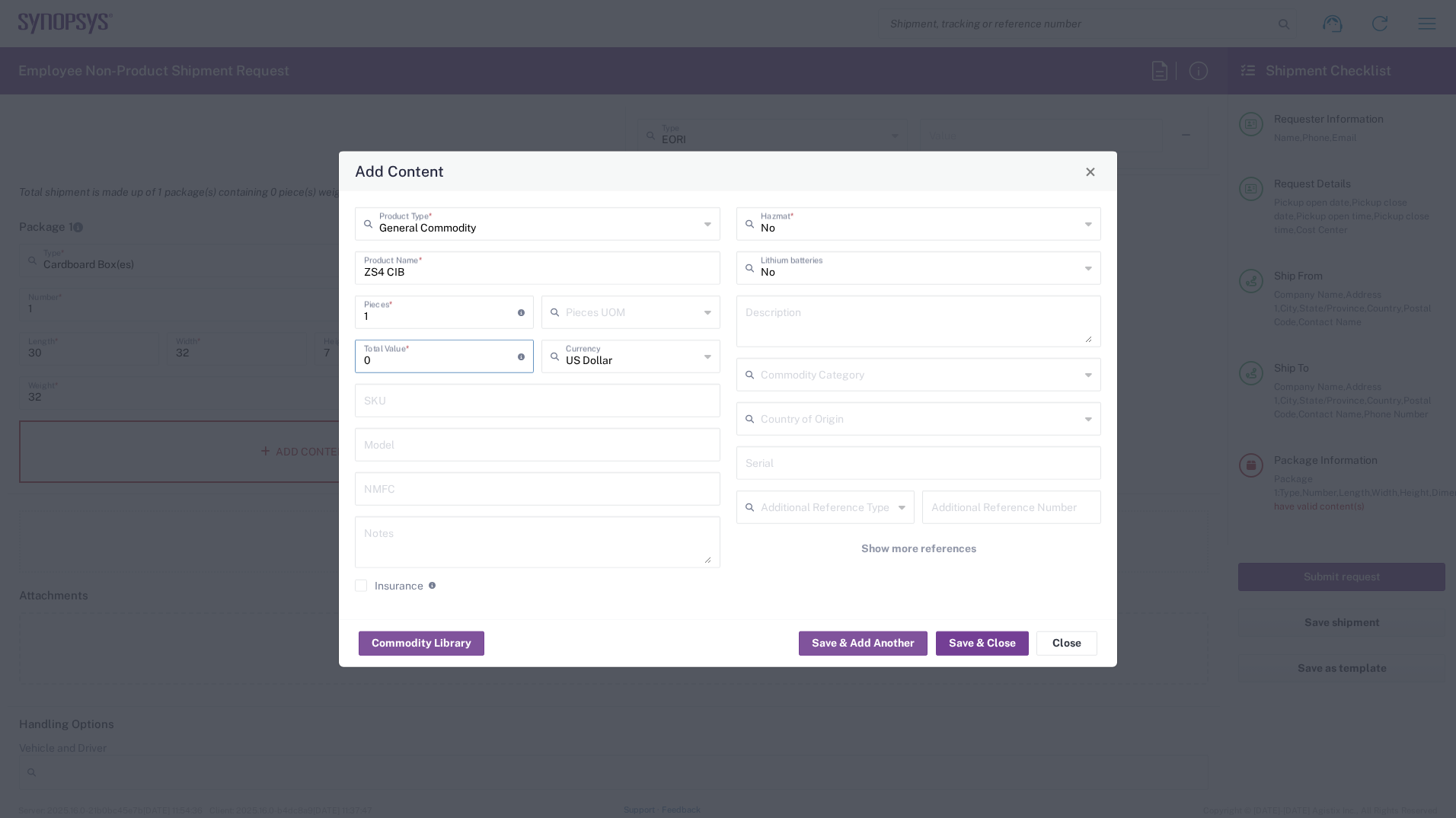
type input "0"
click at [971, 644] on button "Save & Close" at bounding box center [982, 642] width 93 height 24
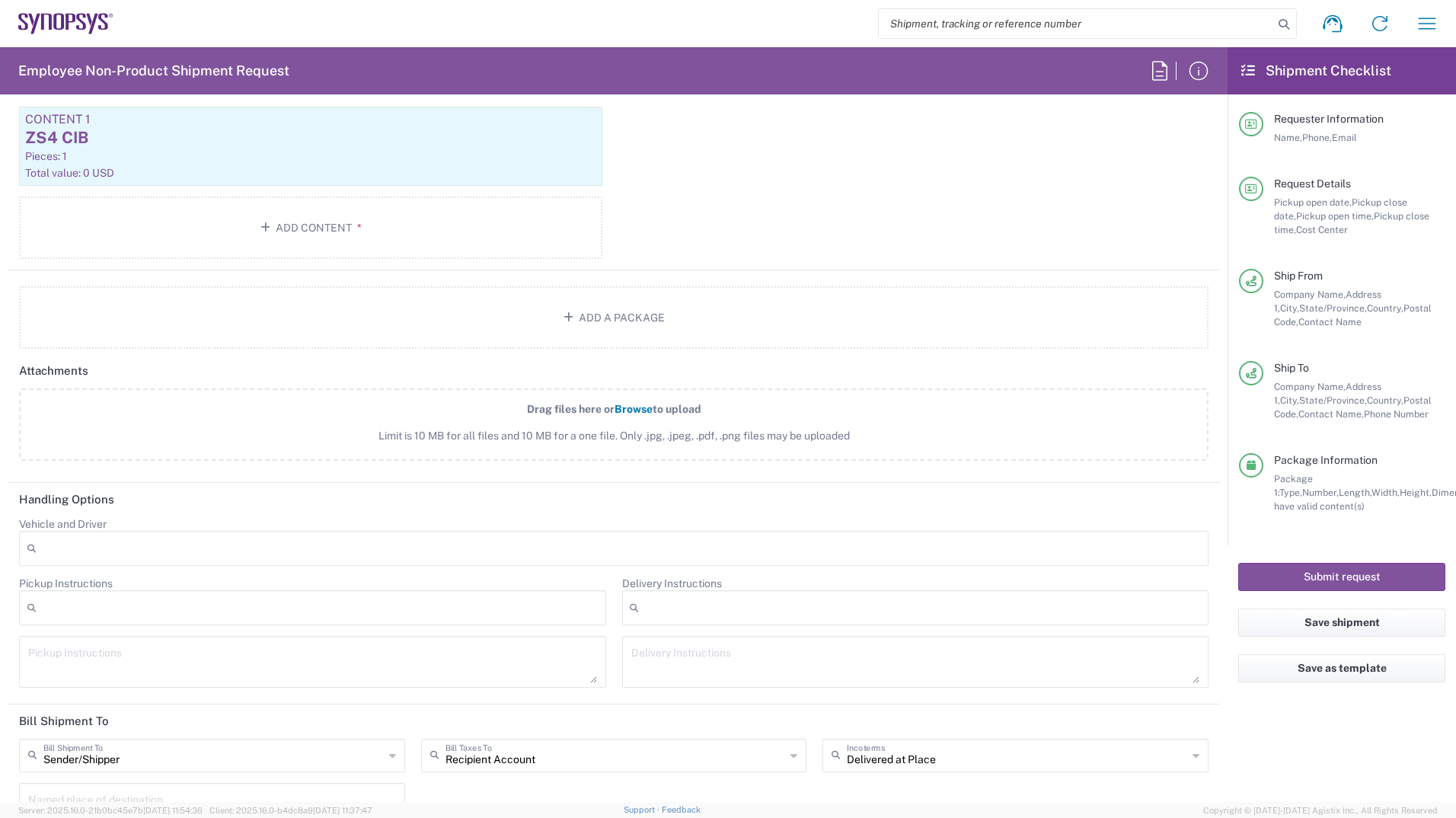
scroll to position [1617, 0]
click at [202, 608] on div at bounding box center [312, 606] width 587 height 35
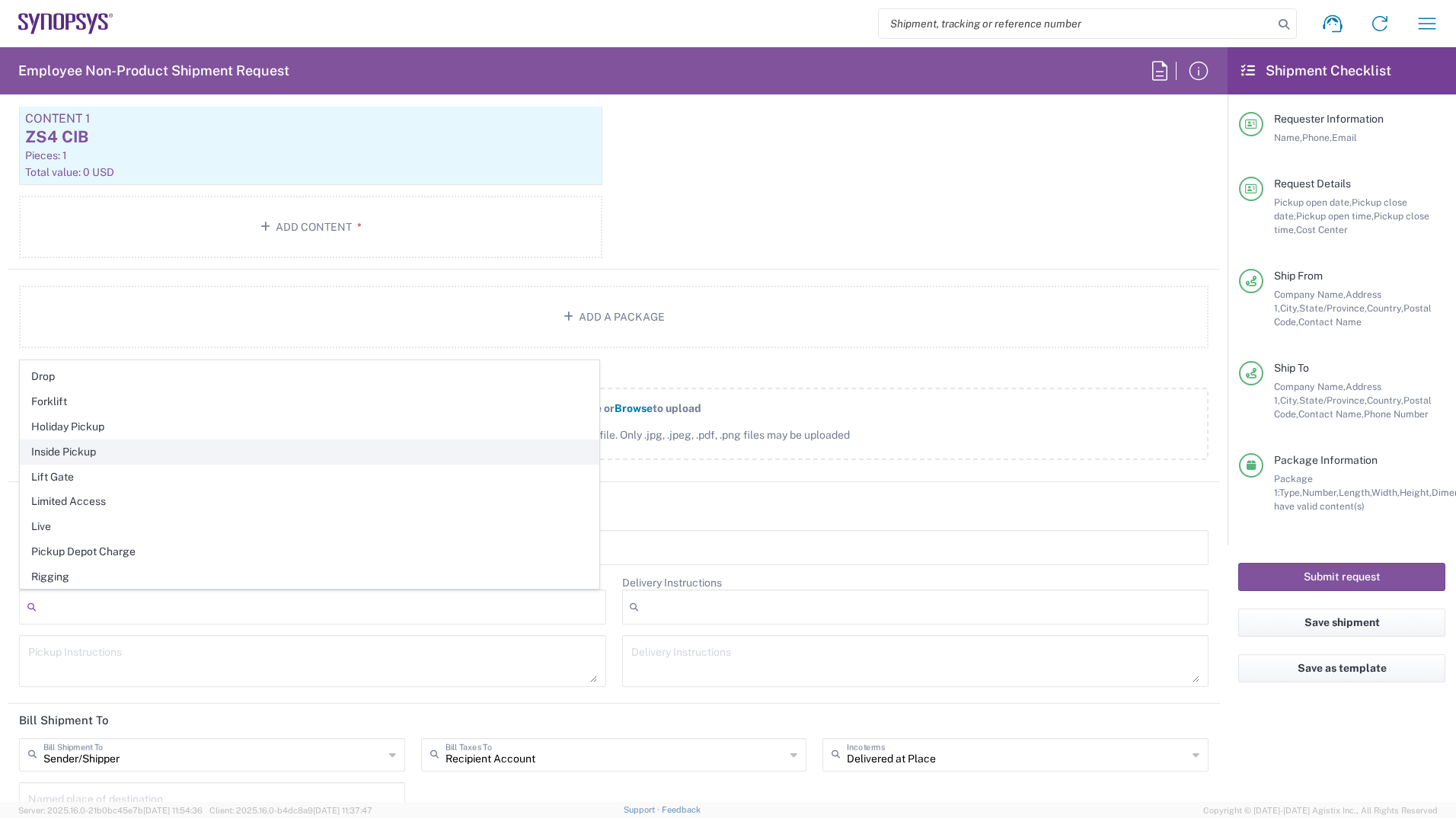
scroll to position [96, 0]
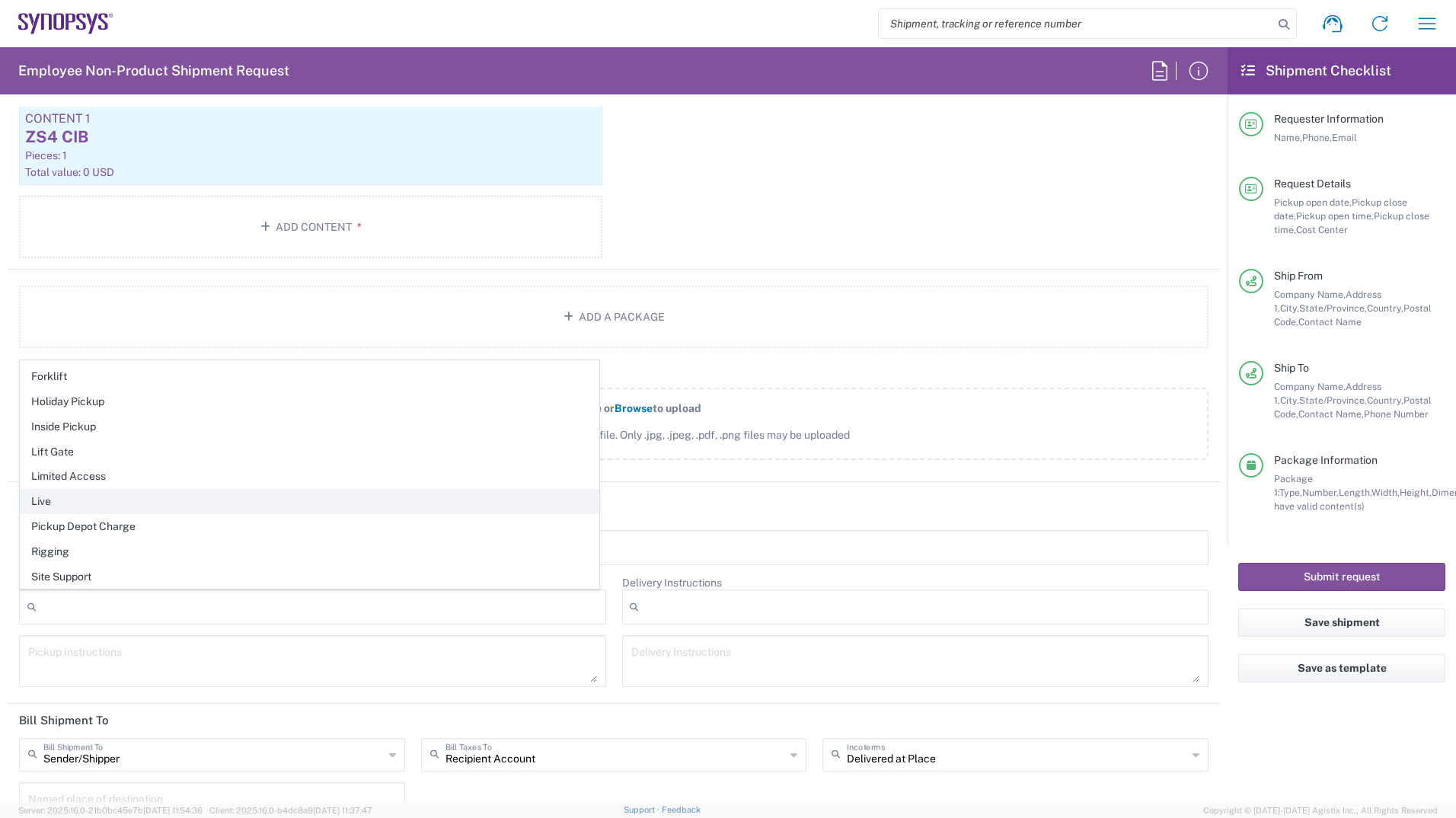
click at [46, 502] on span "Live" at bounding box center [309, 501] width 578 height 24
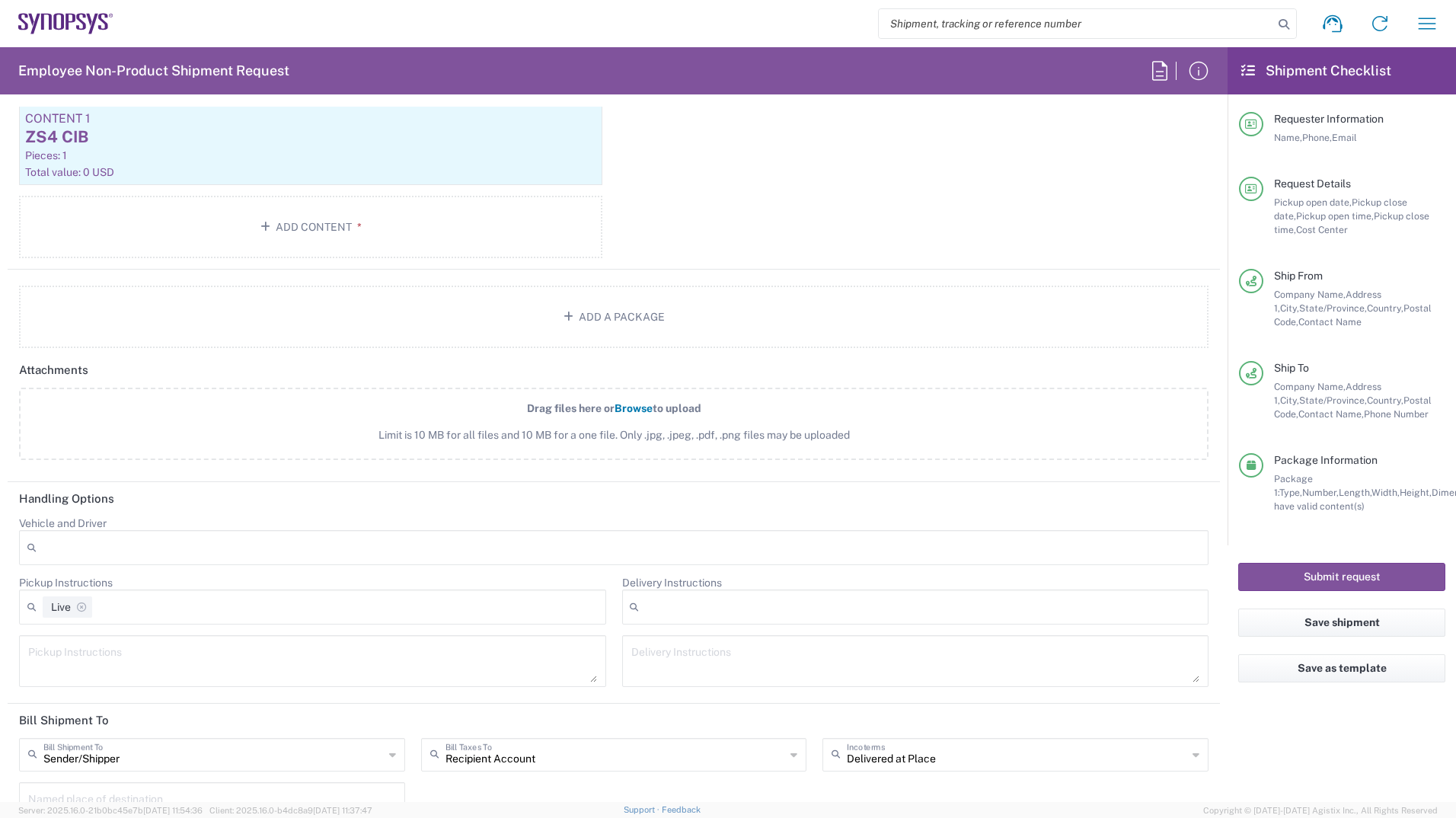
click at [150, 649] on textarea at bounding box center [312, 660] width 569 height 42
paste textarea "HW0448-0 ZS4 Control Interface"
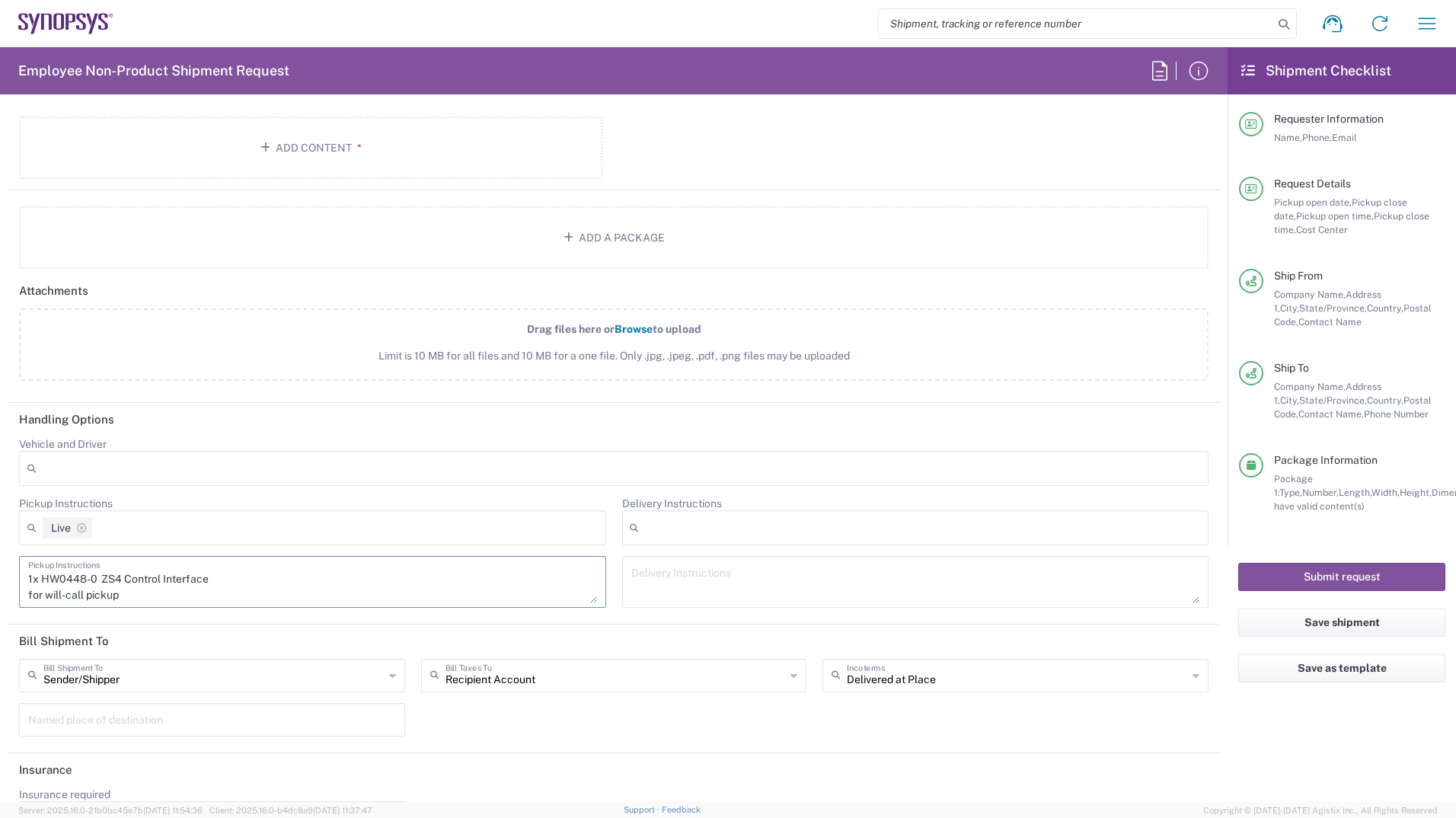
scroll to position [1746, 0]
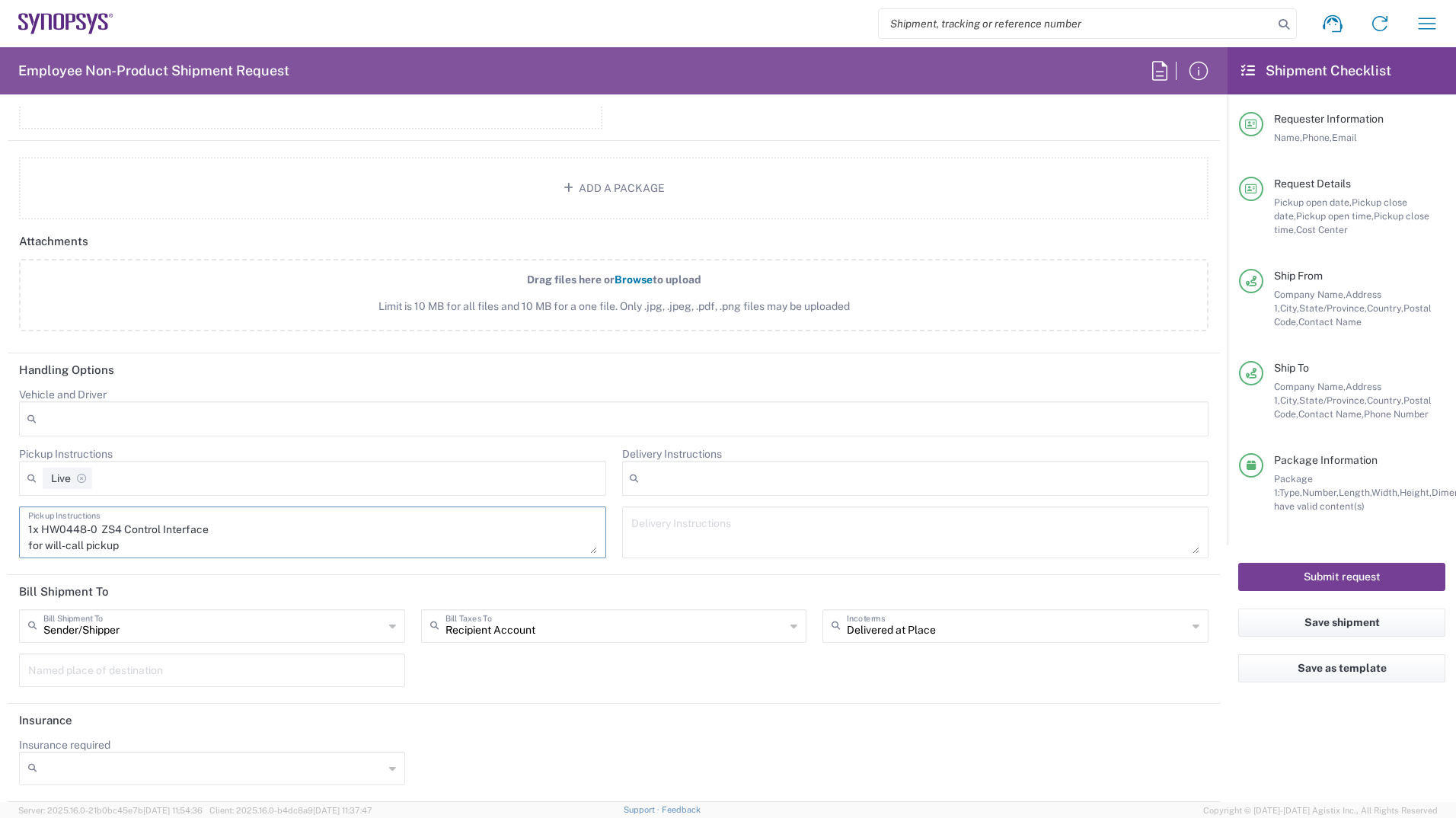
type textarea "1x HW0448-0 ZS4 Control Interface for will-call pickup"
click at [1266, 576] on button "Submit request" at bounding box center [1342, 576] width 207 height 28
click at [1283, 573] on button "Submit request" at bounding box center [1342, 576] width 207 height 28
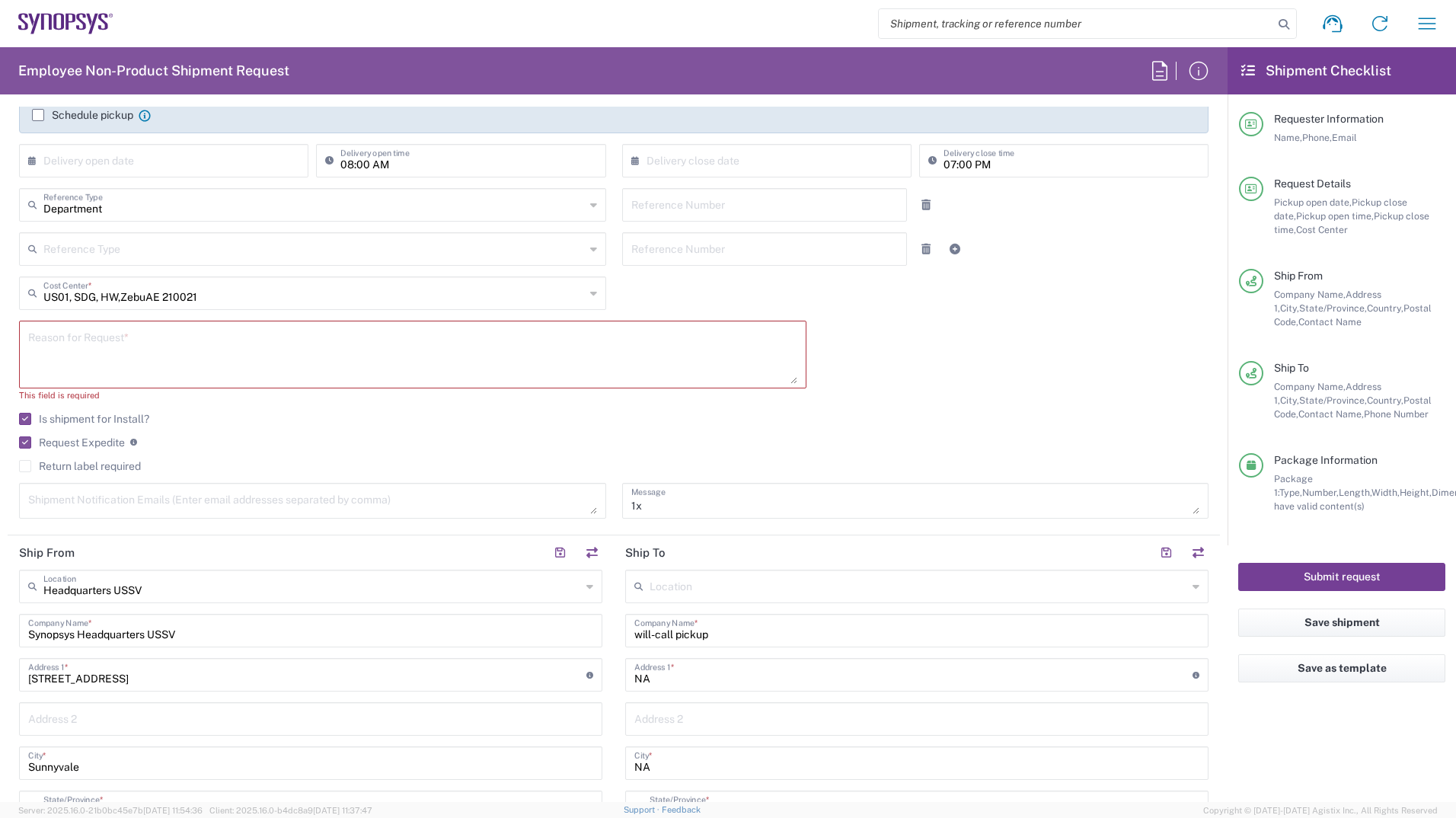
scroll to position [262, 0]
click at [203, 342] on textarea at bounding box center [413, 355] width 769 height 58
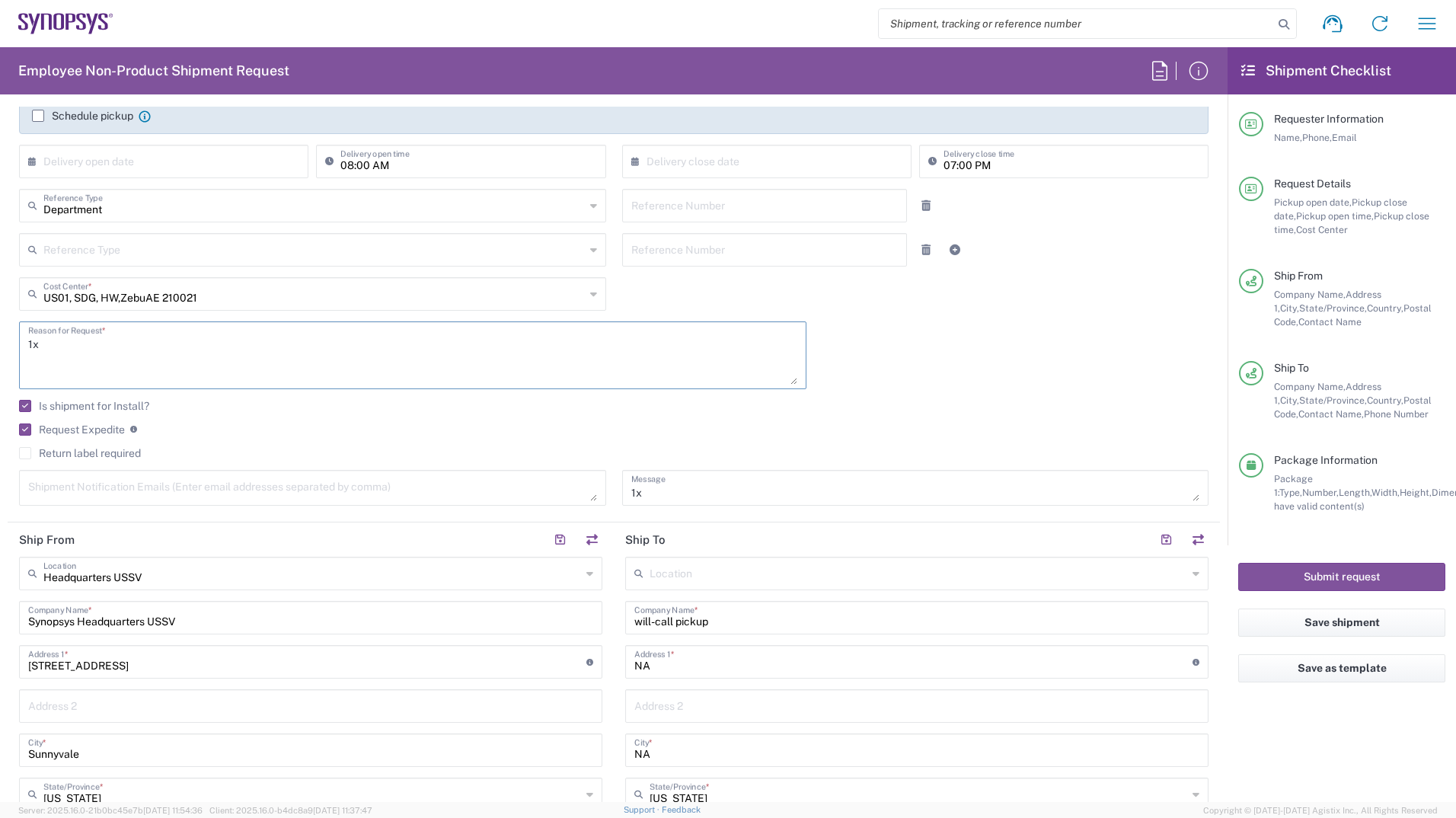
paste textarea "HW0448-0 ZS4 Control Interface"
type textarea "1x HW0448-0 ZS4 Control Interface needed for replacement at Google ZS4"
click at [1392, 574] on button "Submit request" at bounding box center [1342, 576] width 207 height 28
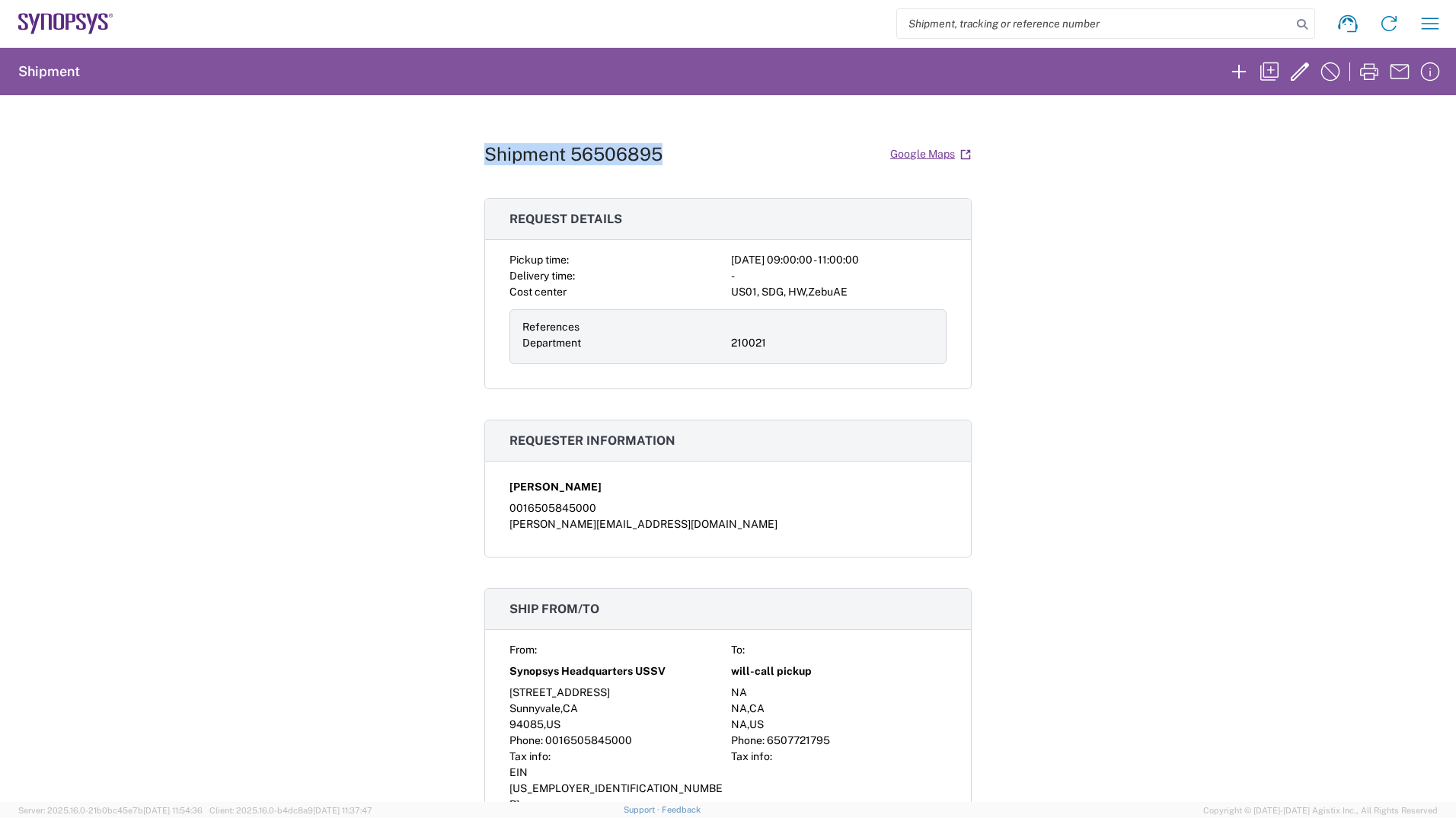
drag, startPoint x: 657, startPoint y: 125, endPoint x: 470, endPoint y: 135, distance: 187.3
click at [470, 135] on div "Shipment 56506895 Google Maps Request details Pickup time: 2025-08-15 09:00:00 …" at bounding box center [728, 448] width 1456 height 706
drag, startPoint x: 470, startPoint y: 135, endPoint x: 506, endPoint y: 152, distance: 39.8
copy h1 "Shipment 56506895"
